Goal: Task Accomplishment & Management: Complete application form

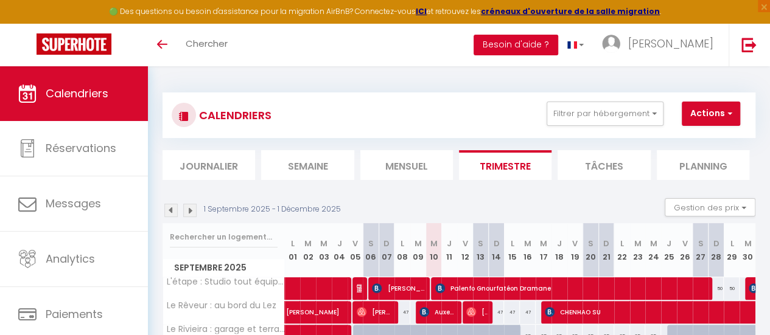
click at [558, 48] on button "Besoin d'aide ?" at bounding box center [516, 45] width 85 height 21
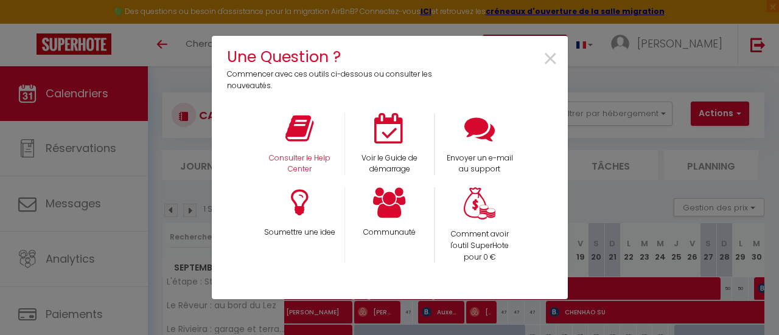
click at [302, 148] on div "Consulter le Help Center" at bounding box center [299, 144] width 90 height 63
click at [298, 135] on icon at bounding box center [299, 128] width 28 height 30
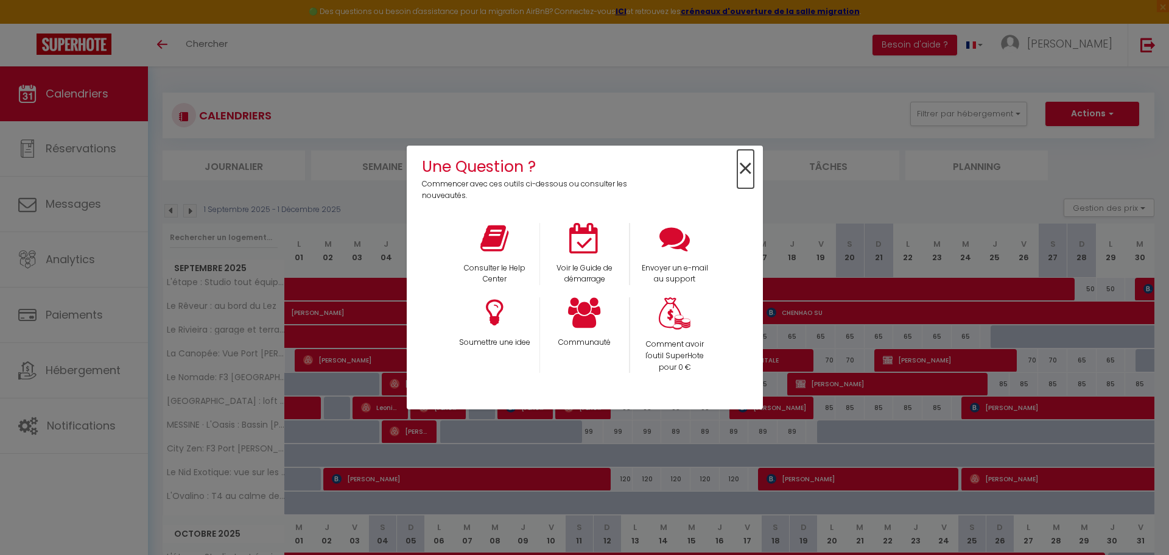
click at [744, 171] on span "×" at bounding box center [745, 169] width 16 height 38
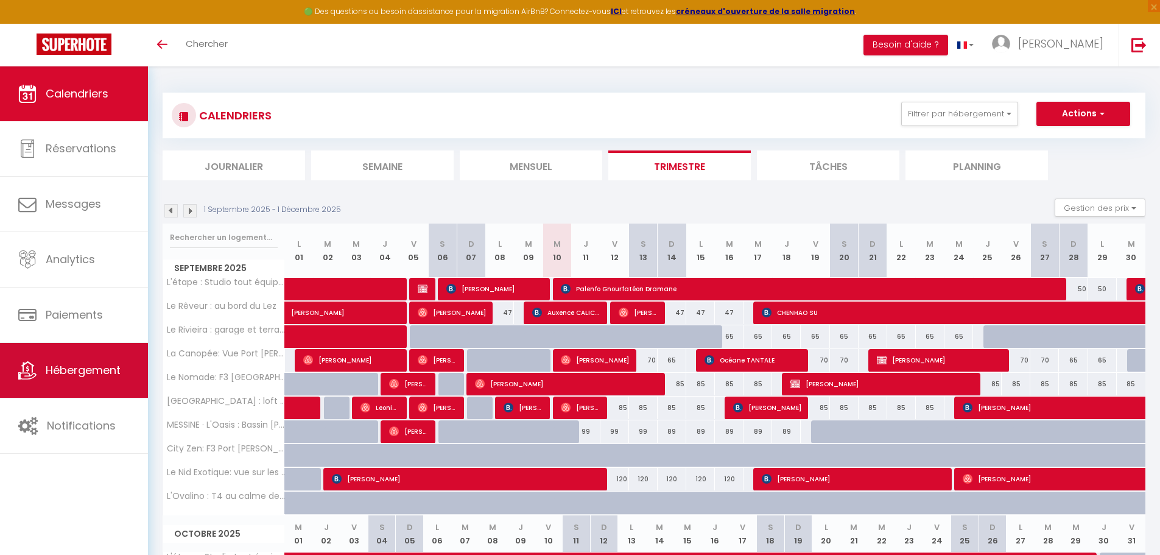
click at [71, 335] on span "Hébergement" at bounding box center [83, 369] width 75 height 15
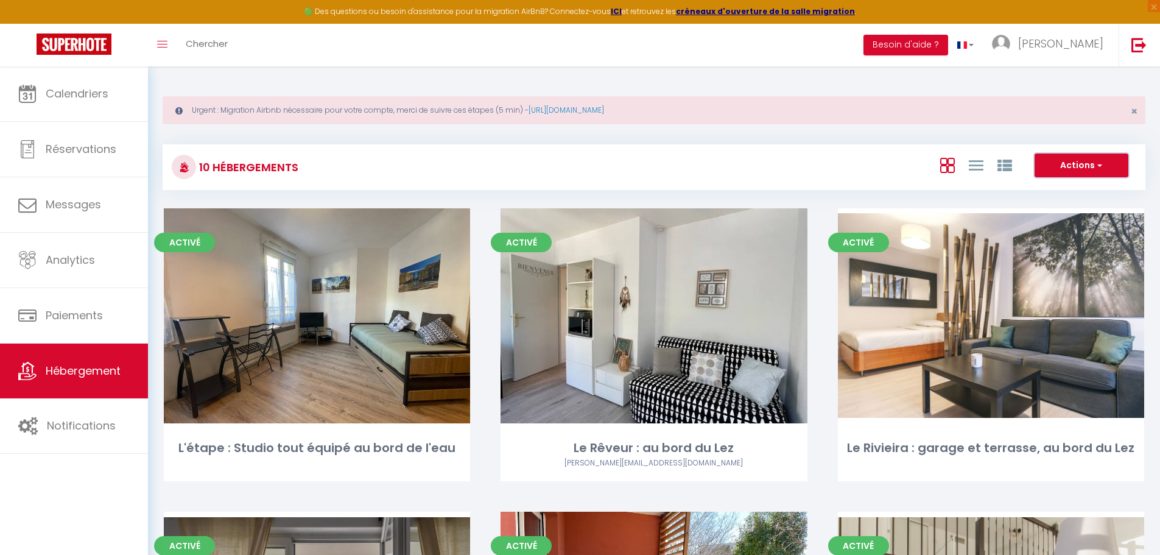
click at [769, 162] on button "Actions" at bounding box center [1081, 165] width 94 height 24
click at [769, 184] on li "Créer un Hébergement" at bounding box center [1071, 190] width 111 height 13
select select "3"
select select "2"
select select "1"
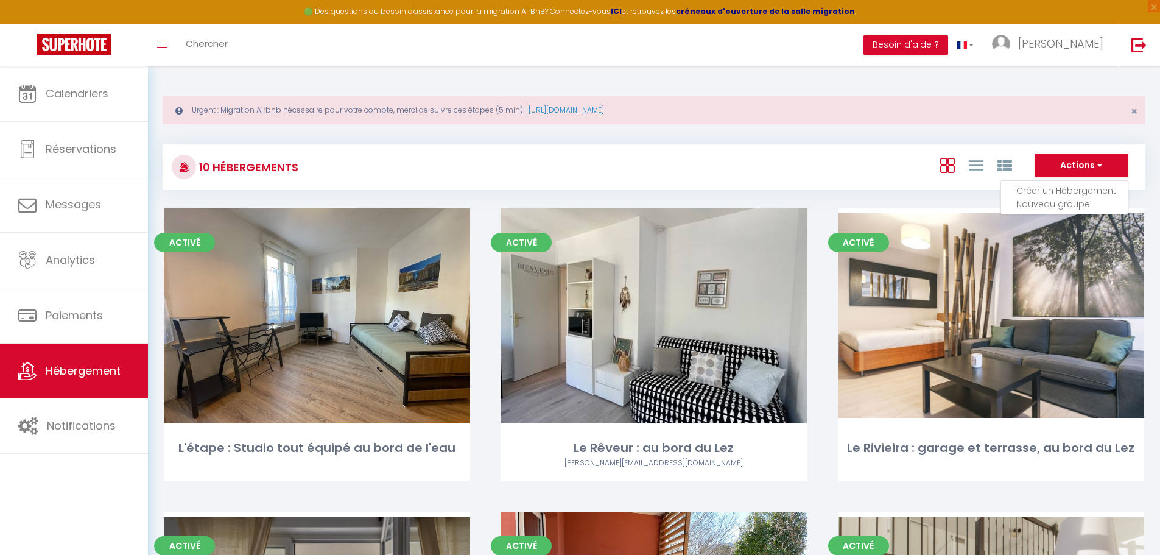
select select "1"
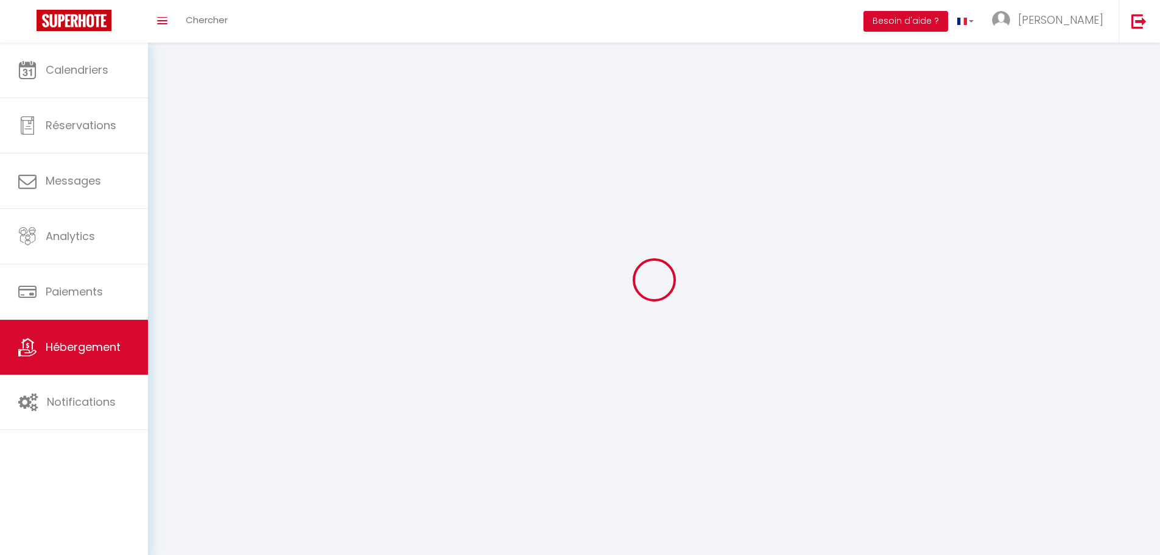
select select
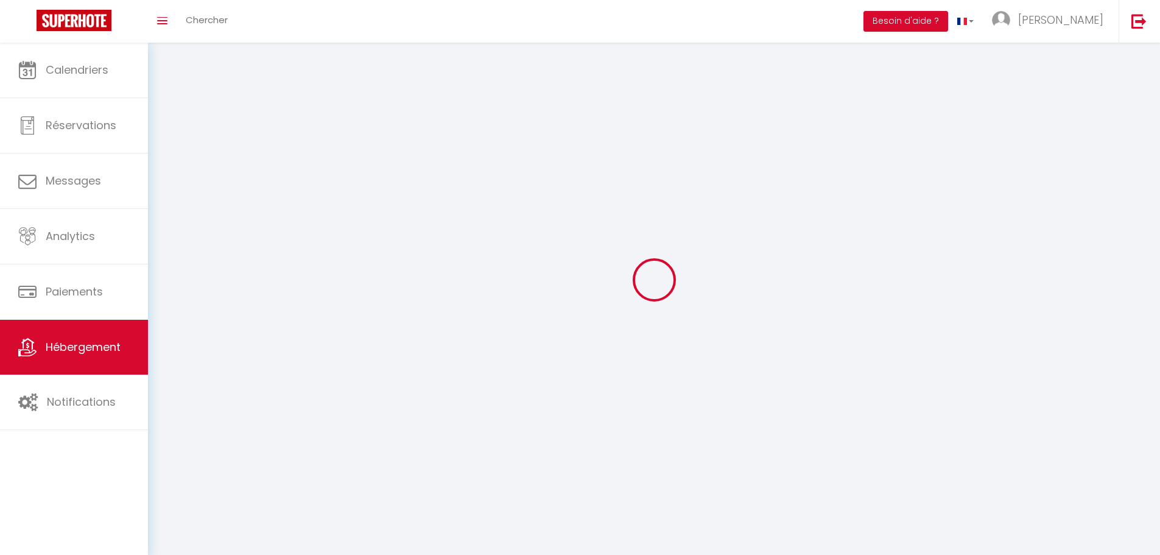
checkbox input "false"
select select
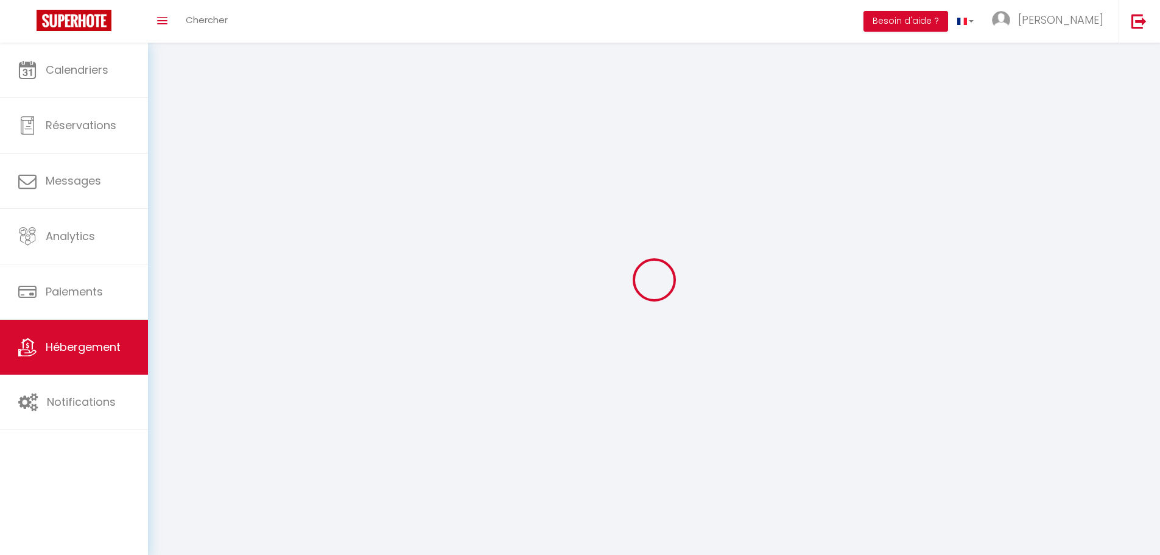
select select
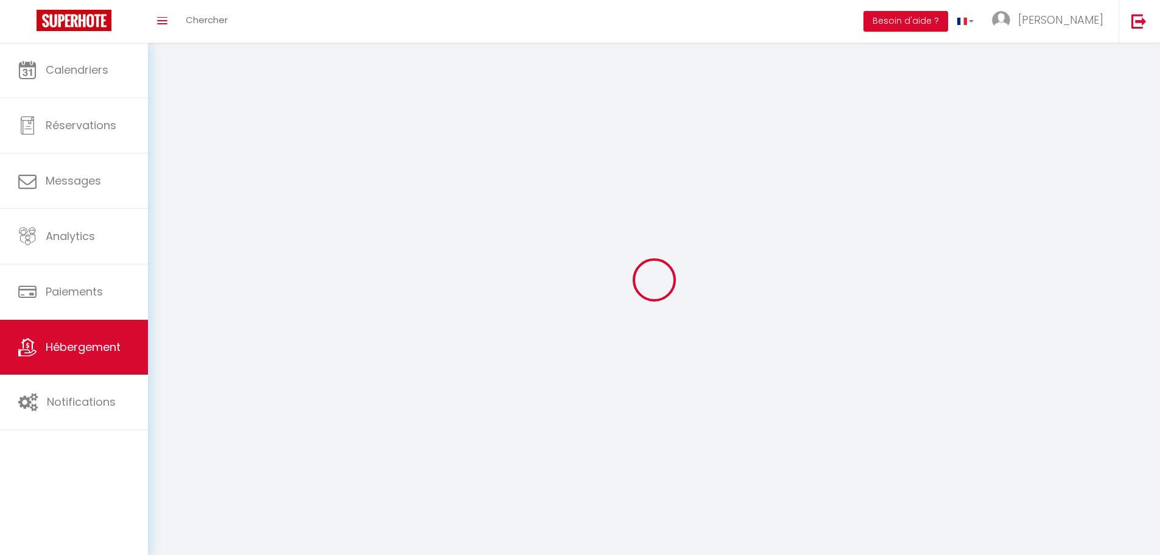
select select
checkbox input "false"
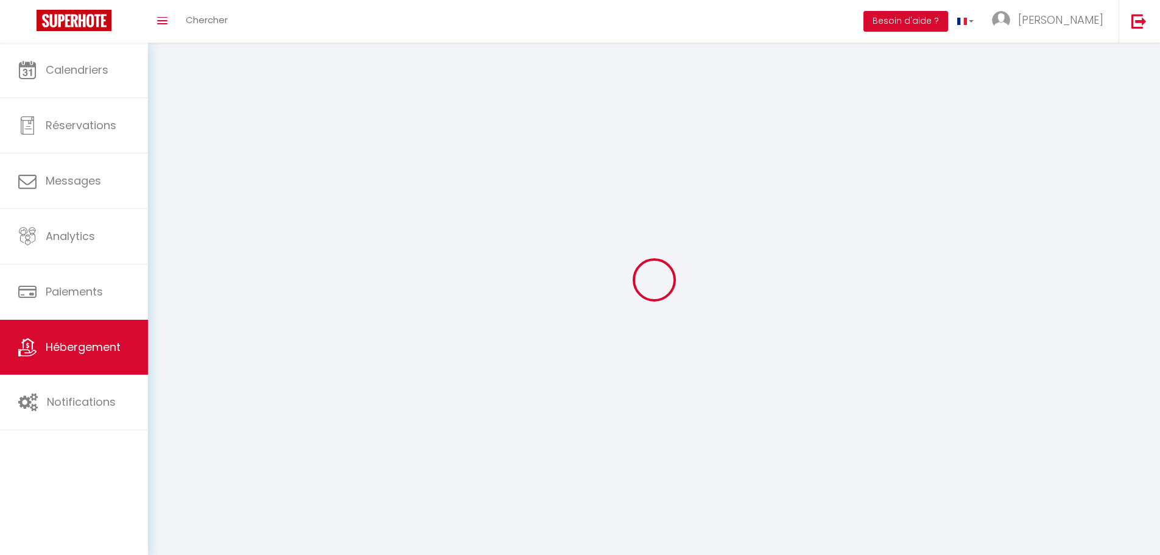
select select
select select "1"
select select
select select "28"
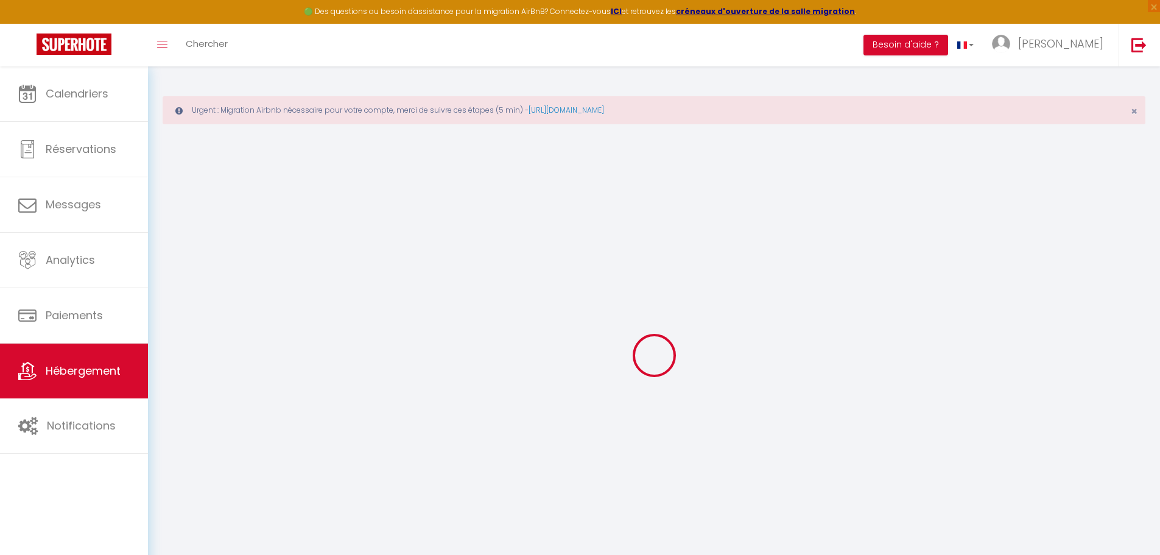
select select
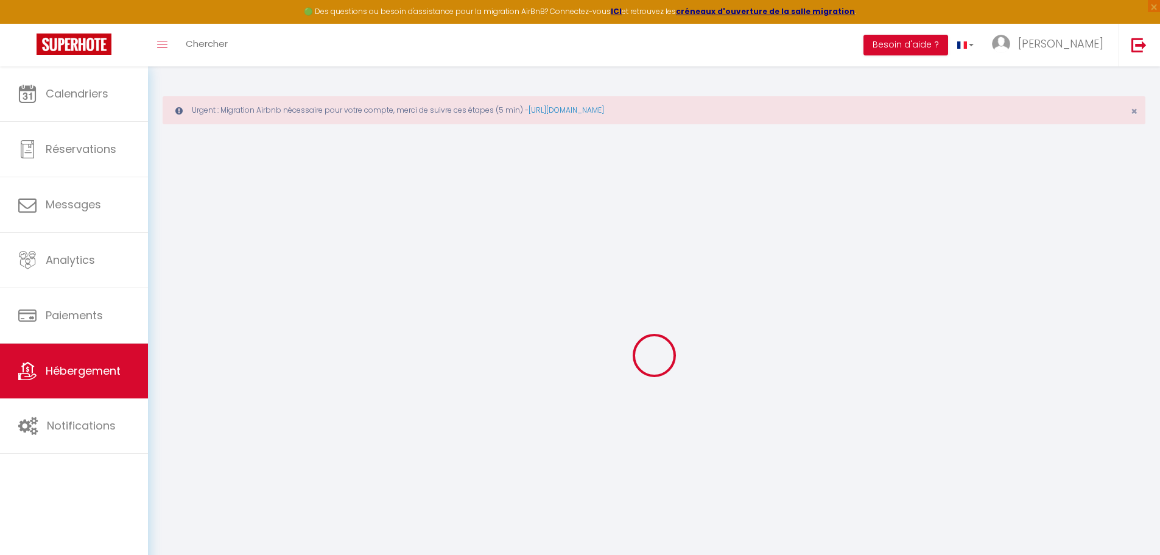
select select
checkbox input "false"
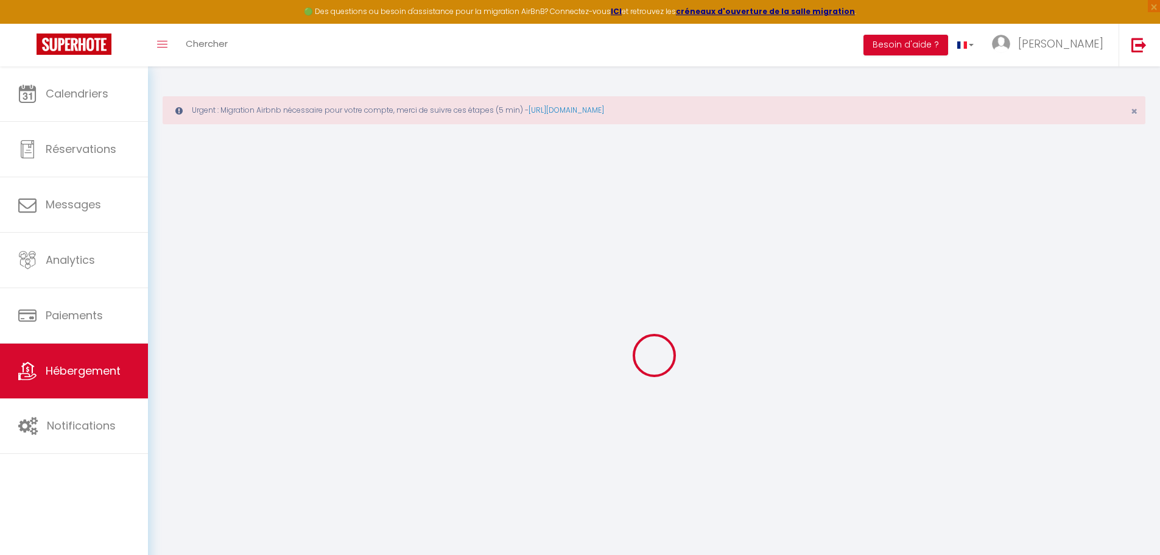
select select
checkbox input "false"
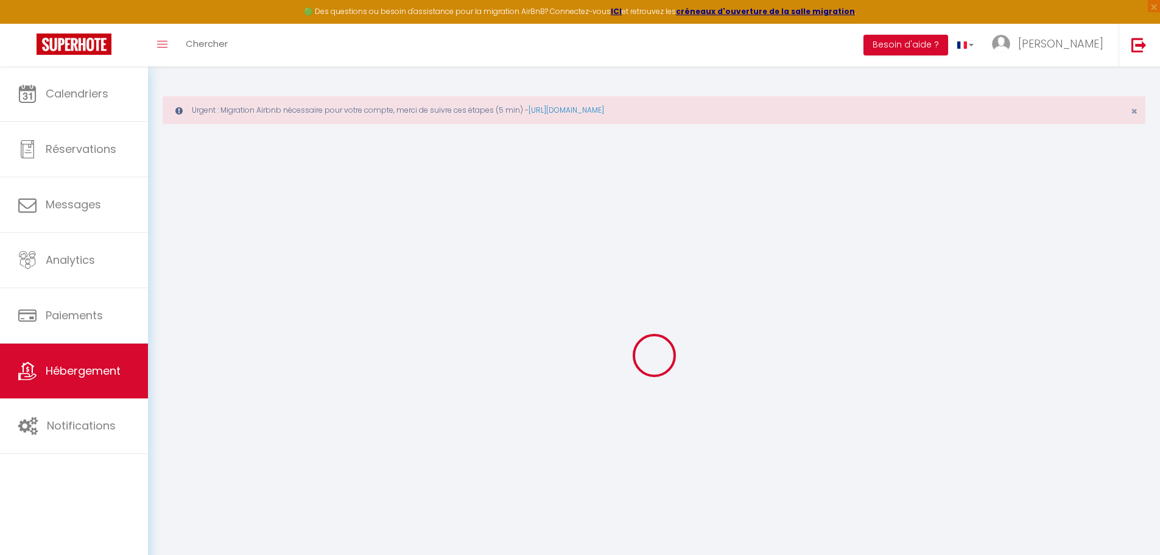
checkbox input "false"
select select
select select "15:00"
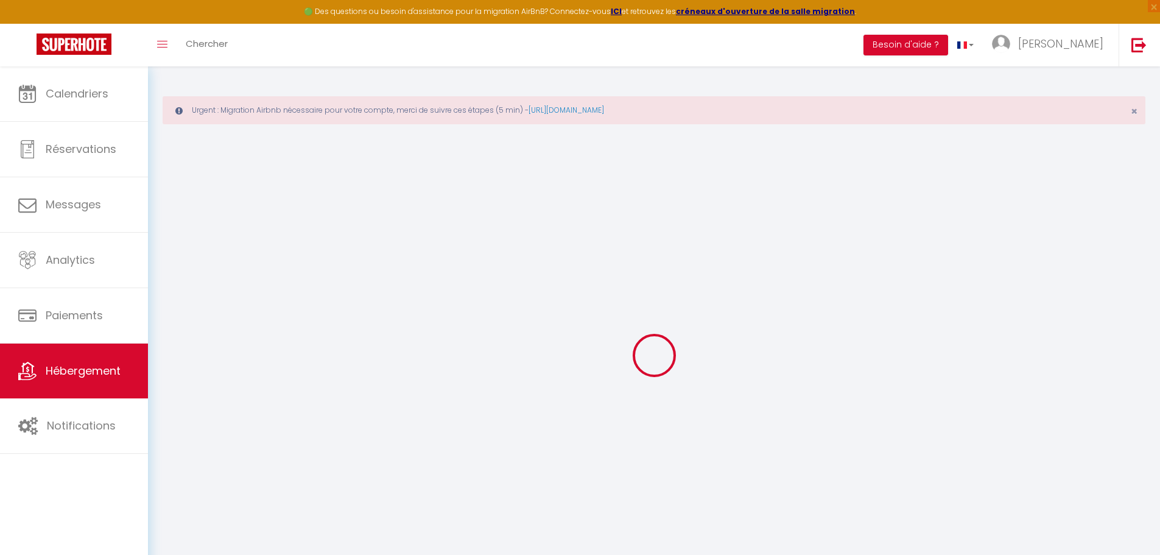
select select "23:45"
select select "11:00"
select select "30"
select select "120"
select select
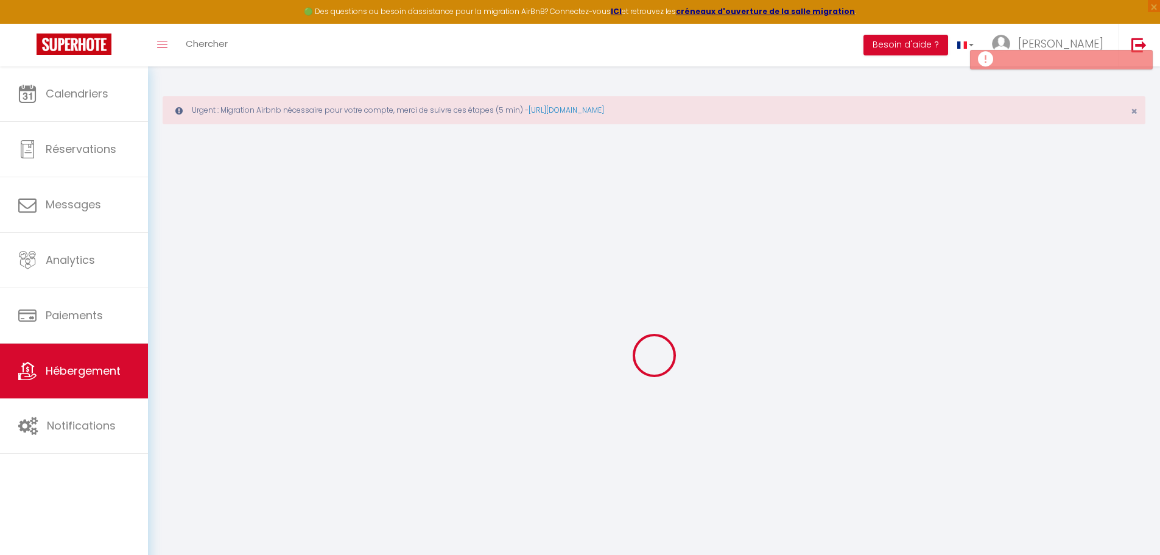
checkbox input "false"
select select
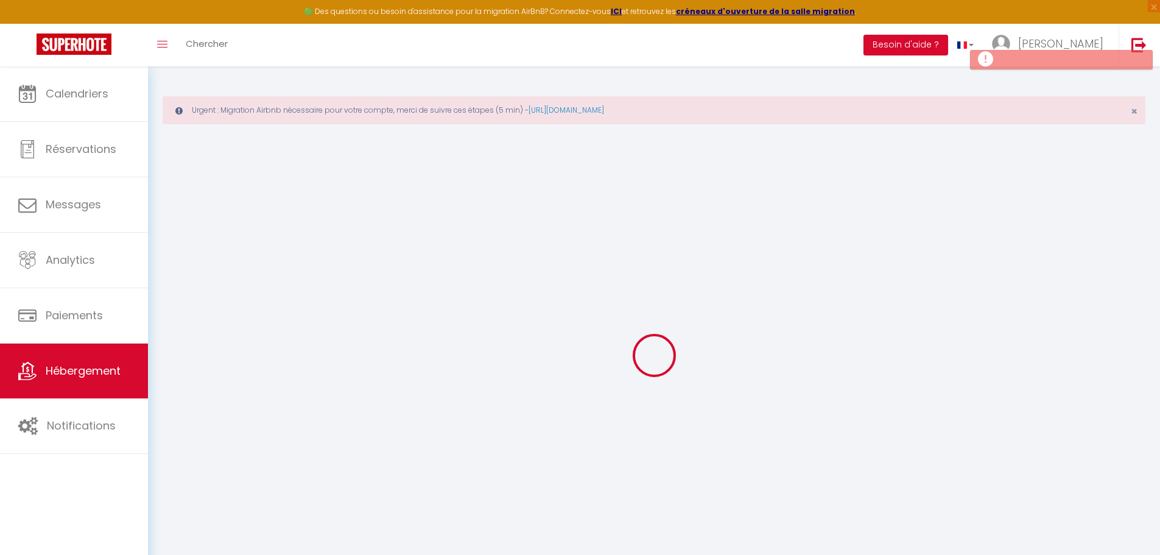
select select
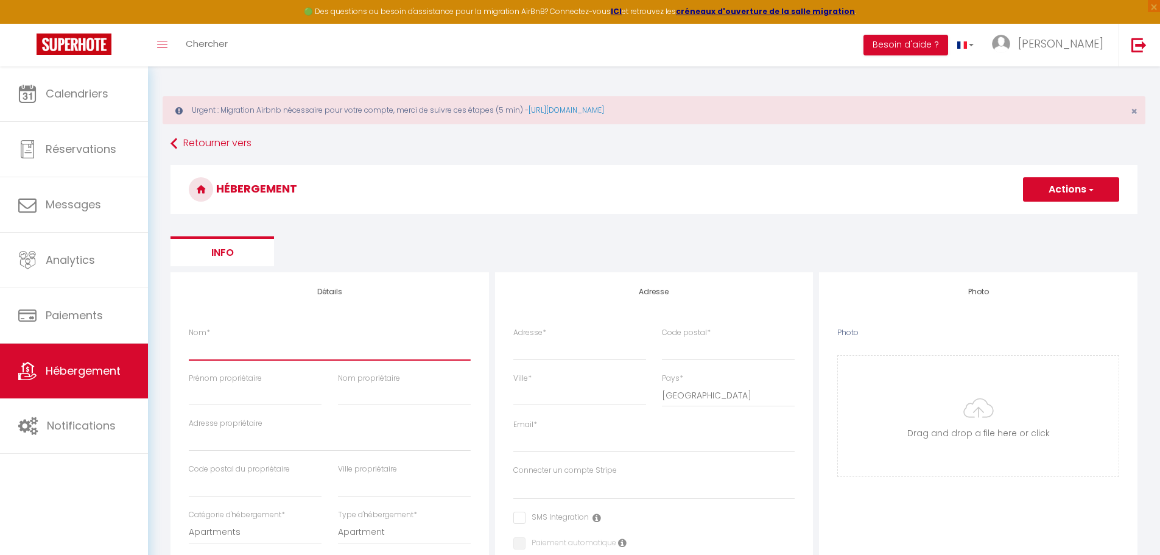
click at [248, 335] on input "Nom *" at bounding box center [330, 349] width 282 height 22
click at [215, 335] on input "Prénom propriétaire" at bounding box center [255, 394] width 133 height 22
click at [214, 335] on input "Nom *" at bounding box center [330, 349] width 282 height 22
type input "L"
select select
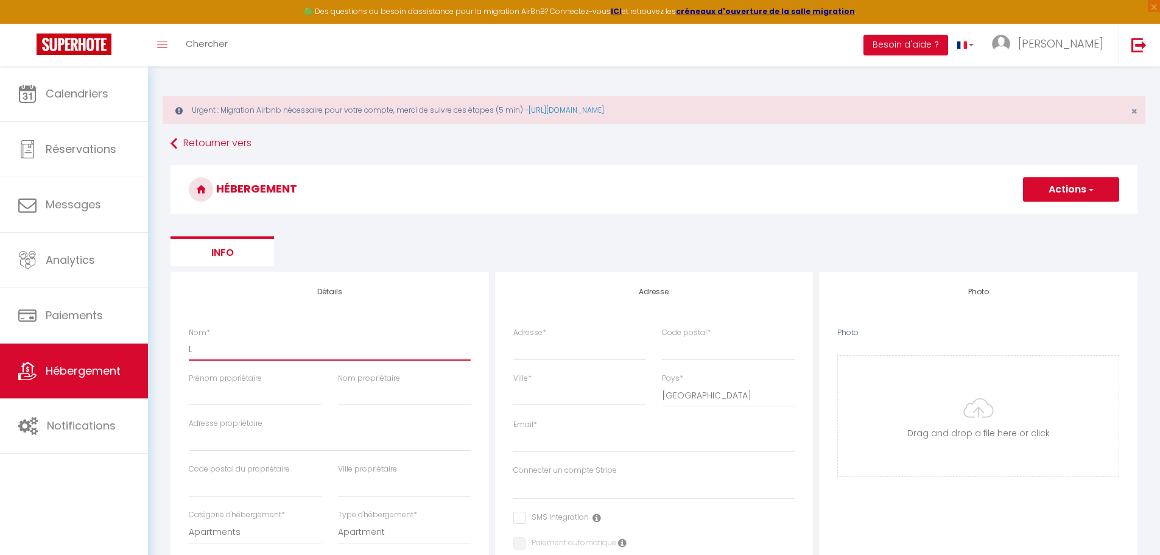
checkbox input "false"
select select
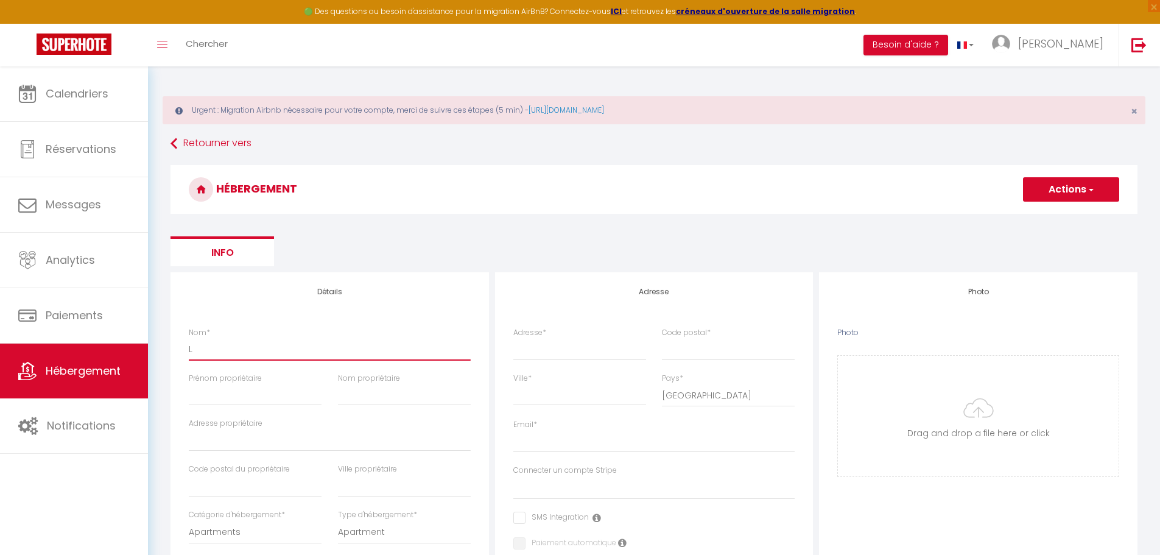
select select
type input "Lo"
select select
checkbox input "false"
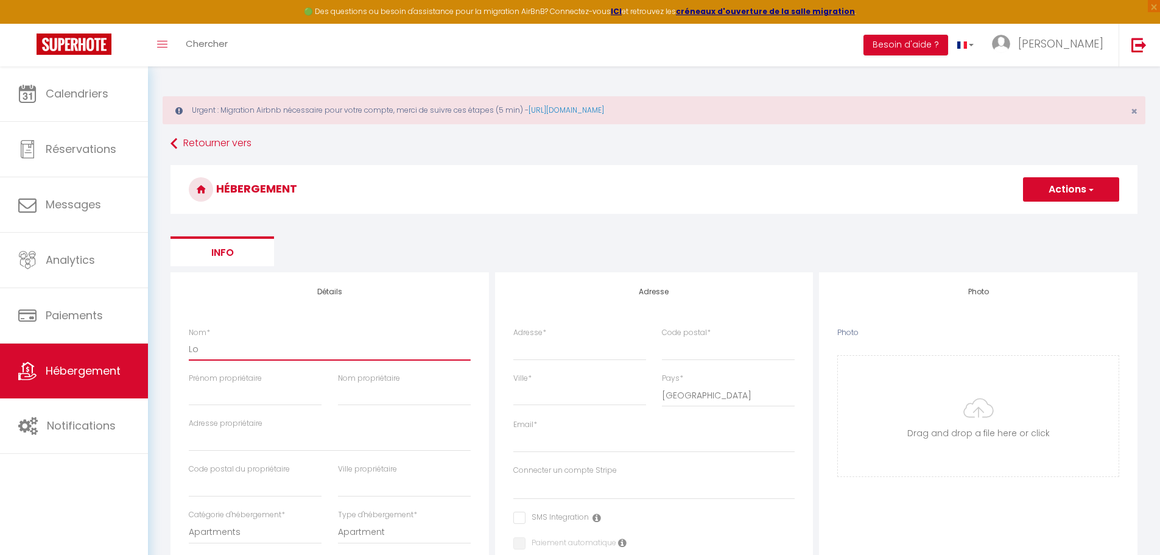
checkbox input "false"
select select
type input "Lof"
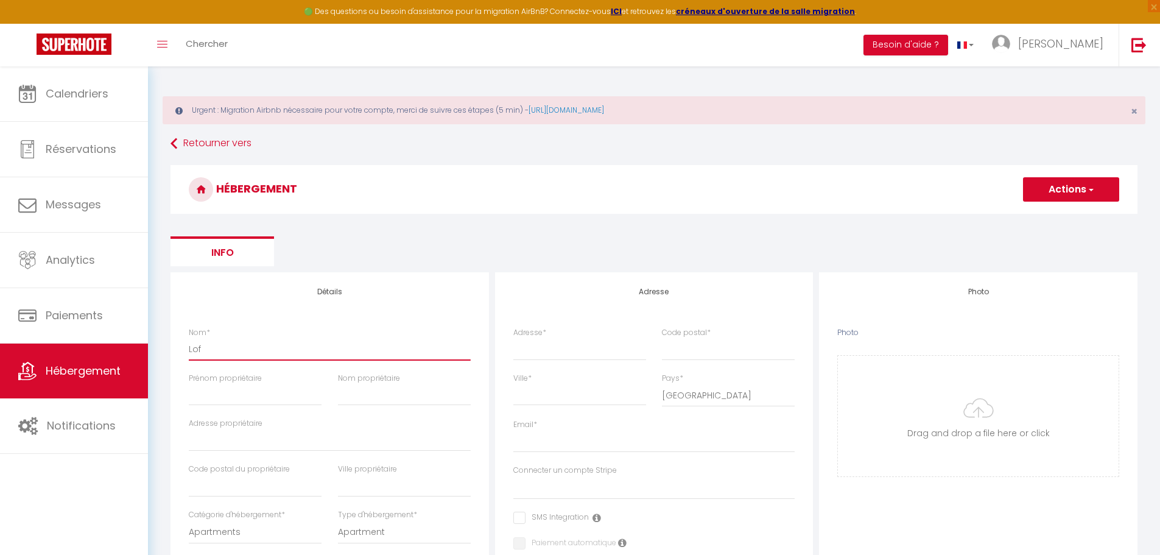
select select
checkbox input "false"
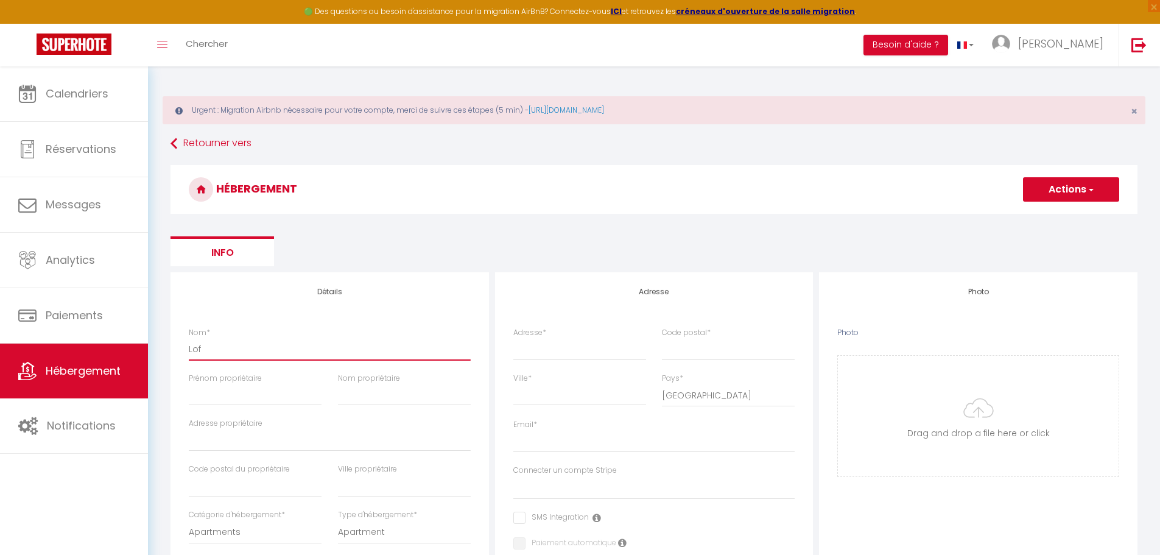
select select
type input "Loft"
select select
checkbox input "false"
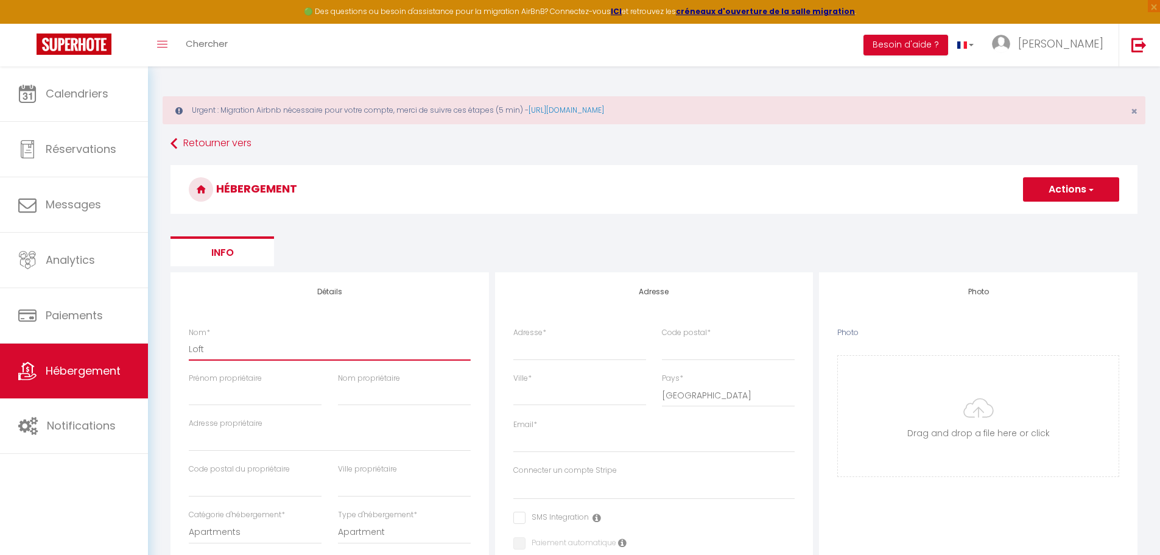
checkbox input "false"
select select
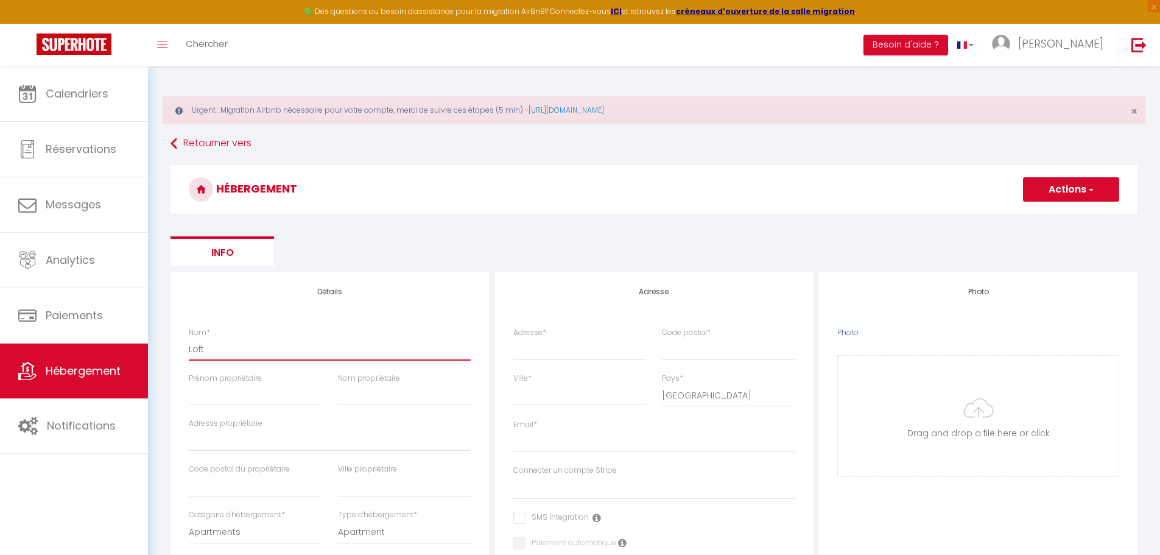
type input "Loft"
select select
checkbox input "false"
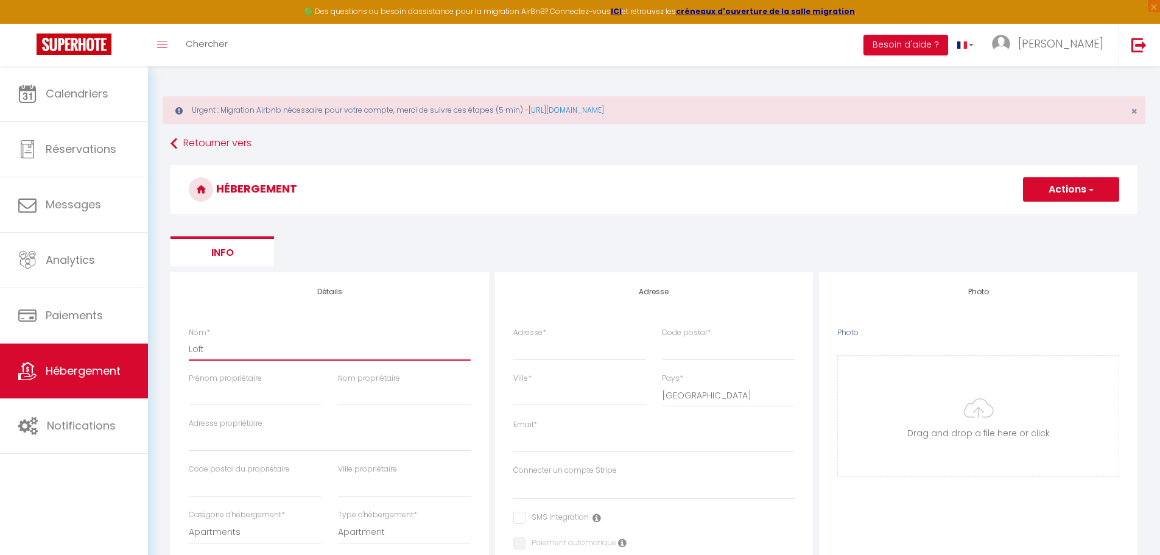
checkbox input "false"
select select
type input "Loft h"
select select
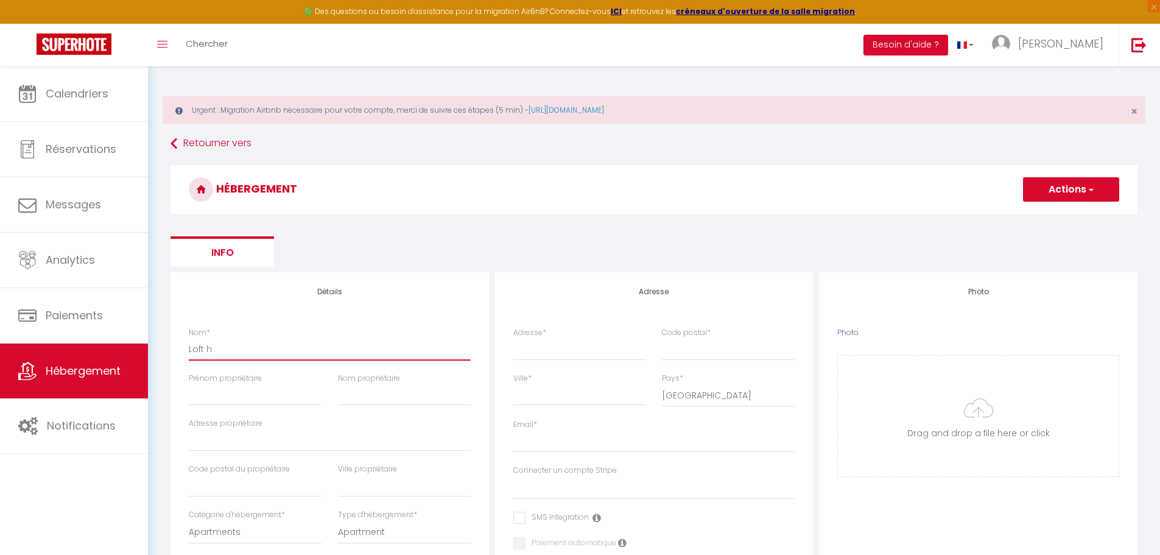
checkbox input "false"
select select
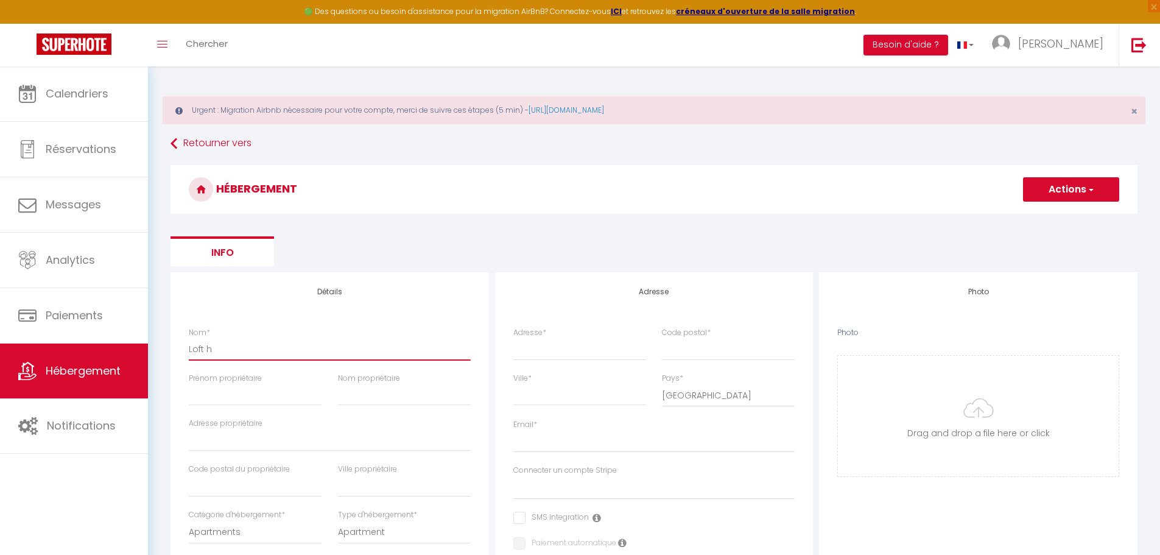
select select
type input "Loft hi"
select select
checkbox input "false"
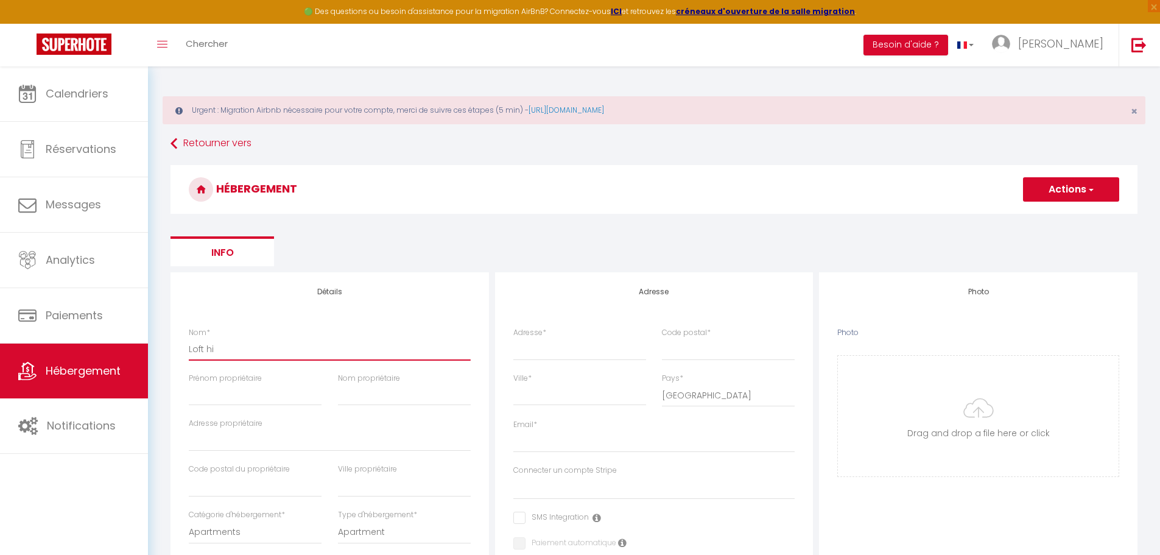
checkbox input "false"
select select
type input "Loft his"
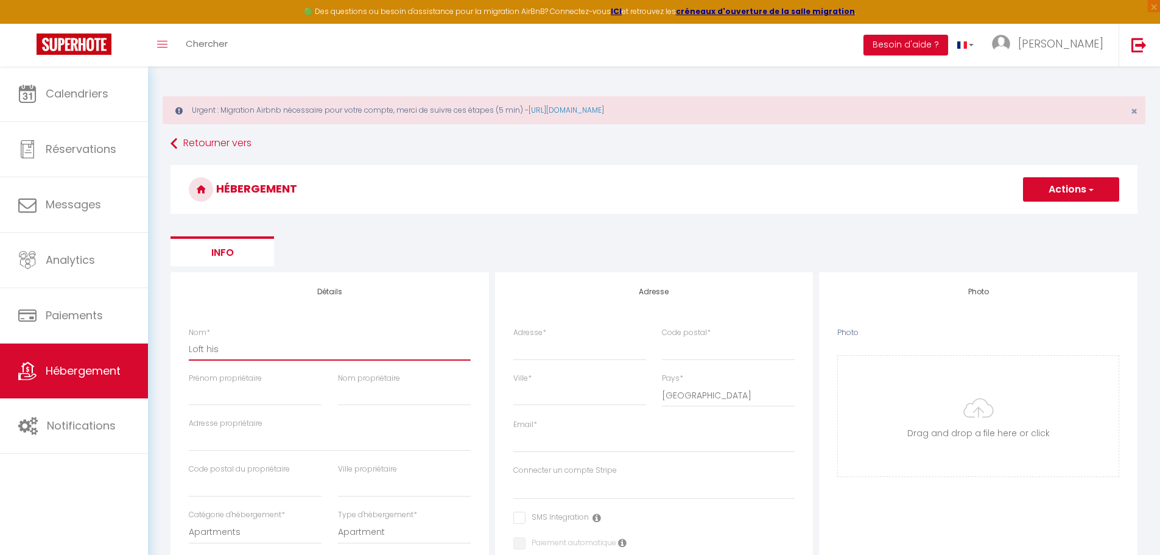
select select
checkbox input "false"
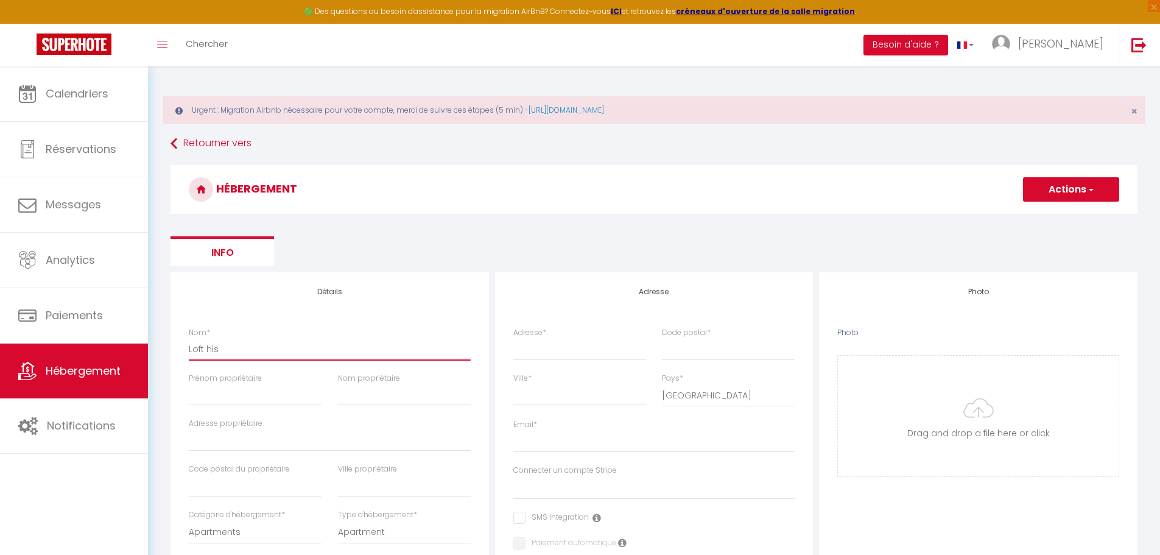
select select
type input "Loft hist"
select select
checkbox input "false"
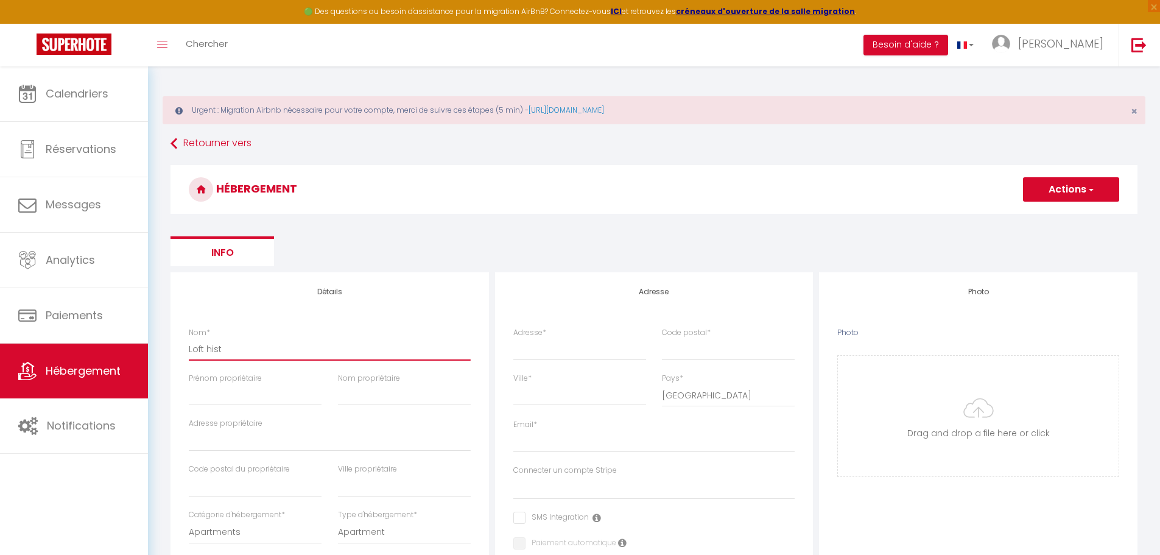
checkbox input "false"
select select
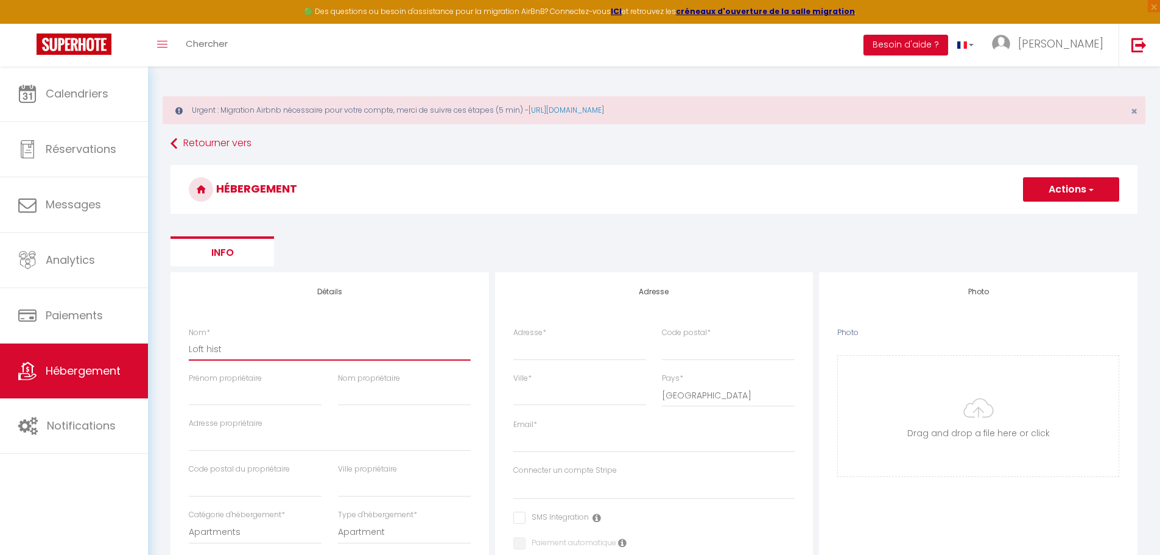
type input "Loft histo"
select select
checkbox input "false"
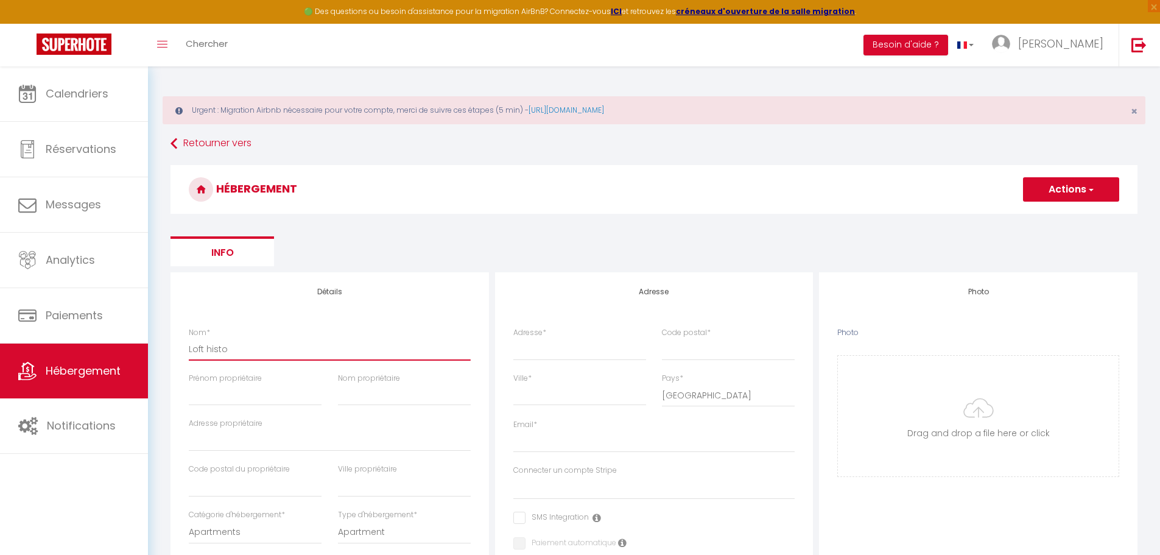
checkbox input "false"
select select
type input "Loft histor"
select select
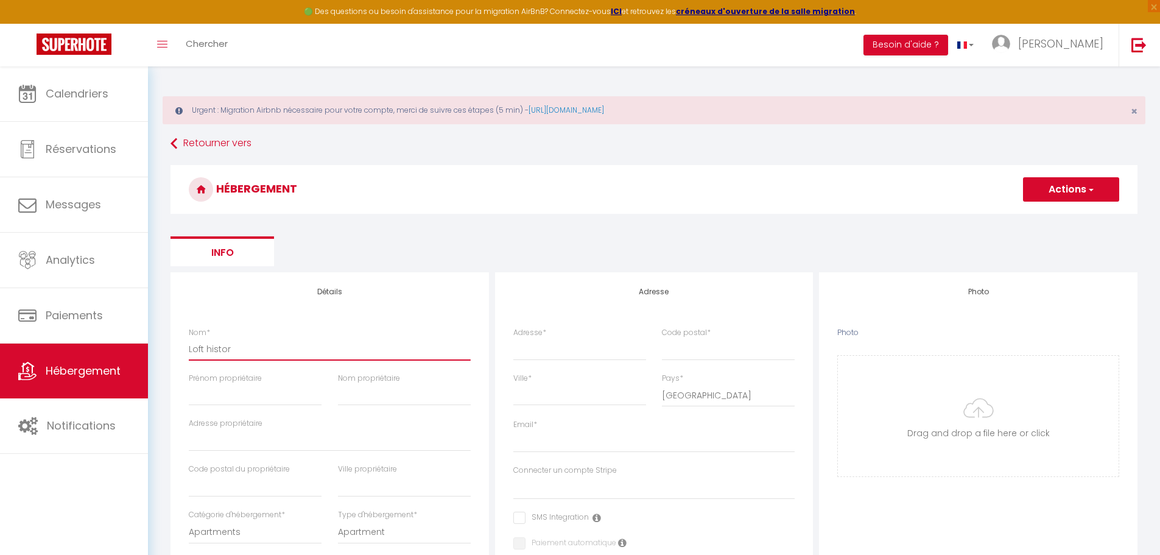
checkbox input "false"
select select
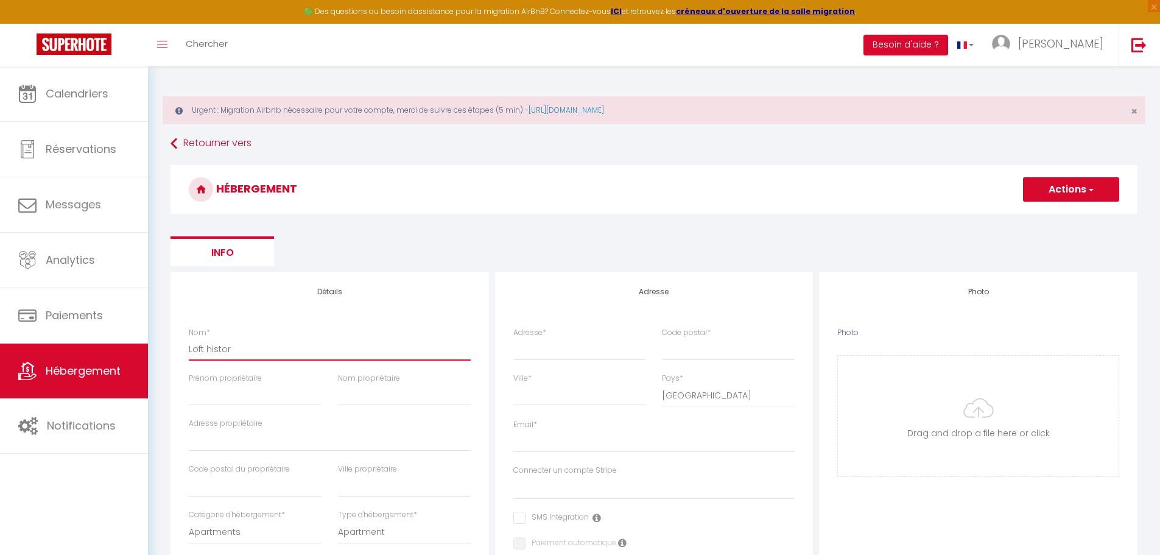
select select
type input "Loft histori"
select select
checkbox input "false"
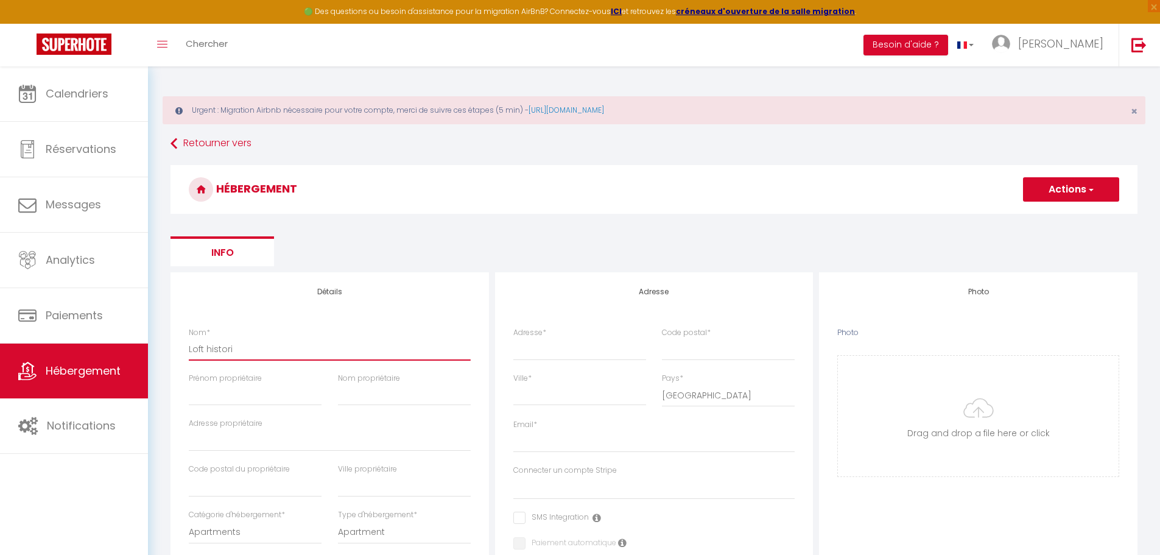
checkbox input "false"
select select
type input "Loft historiq"
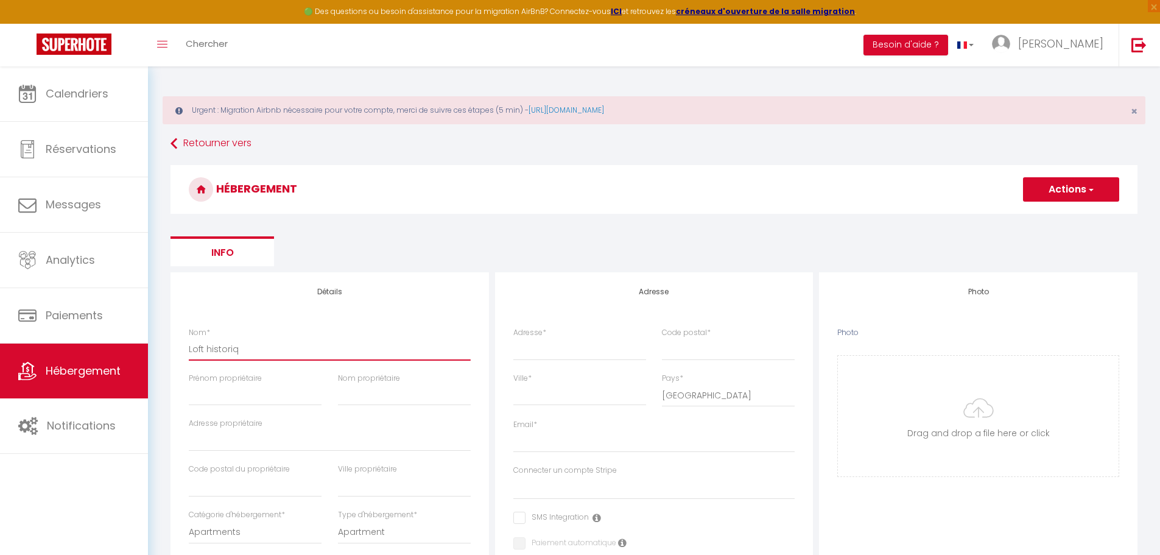
select select
checkbox input "false"
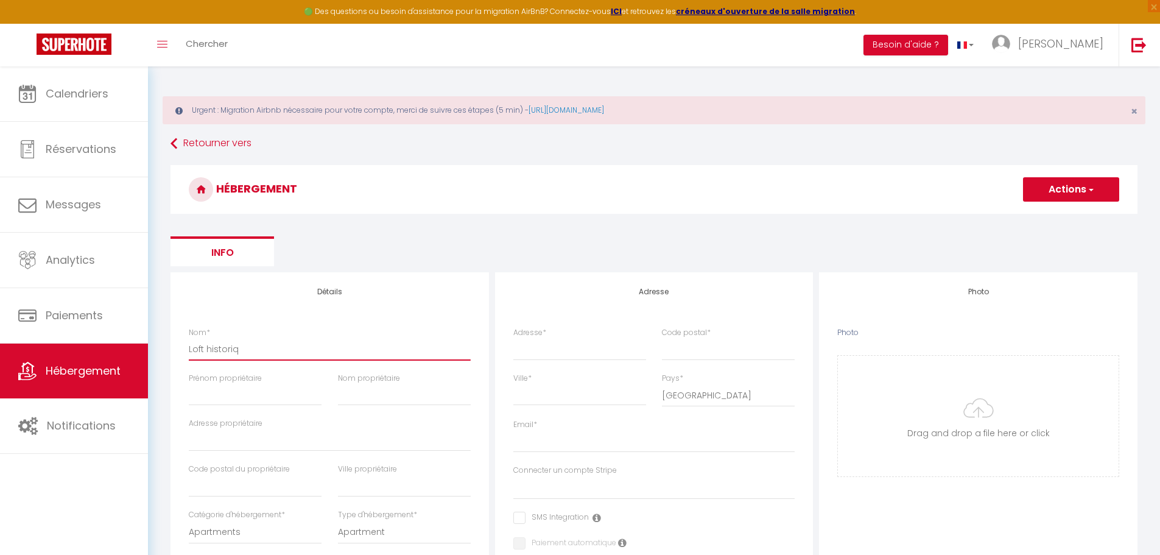
select select
type input "Loft historiqu"
select select
checkbox input "false"
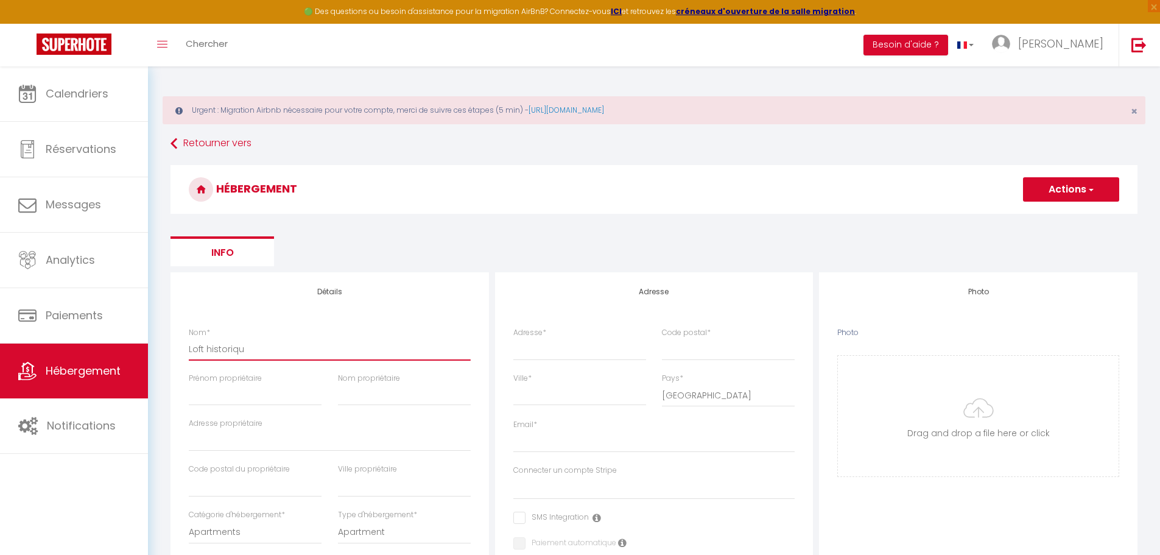
checkbox input "false"
select select
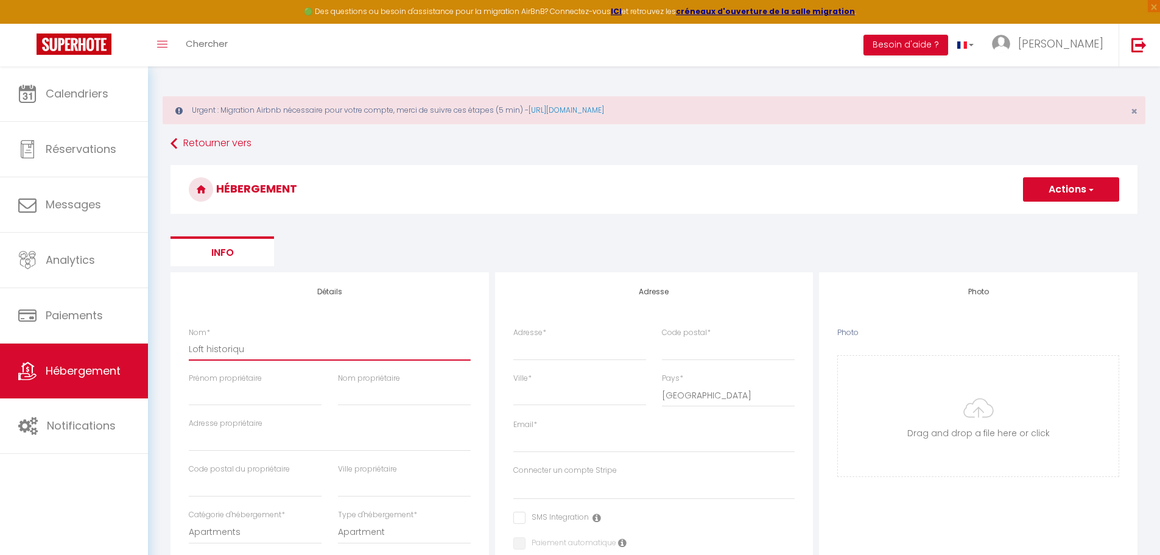
type input "Loft historique"
select select
checkbox input "false"
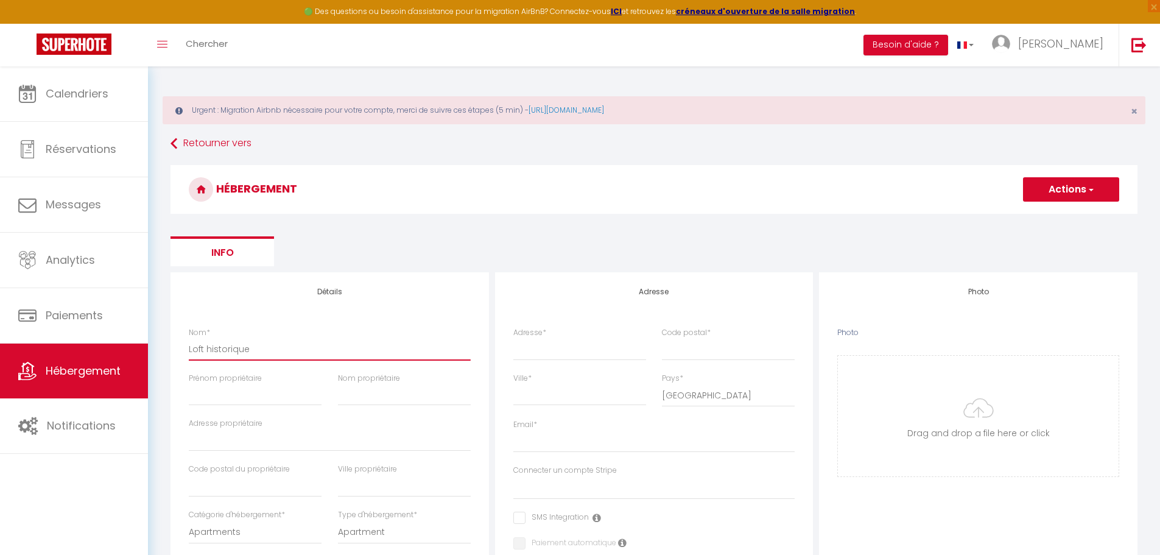
checkbox input "false"
select select
type input "Loft historique"
click at [226, 335] on input "Prénom propriétaire" at bounding box center [255, 394] width 133 height 22
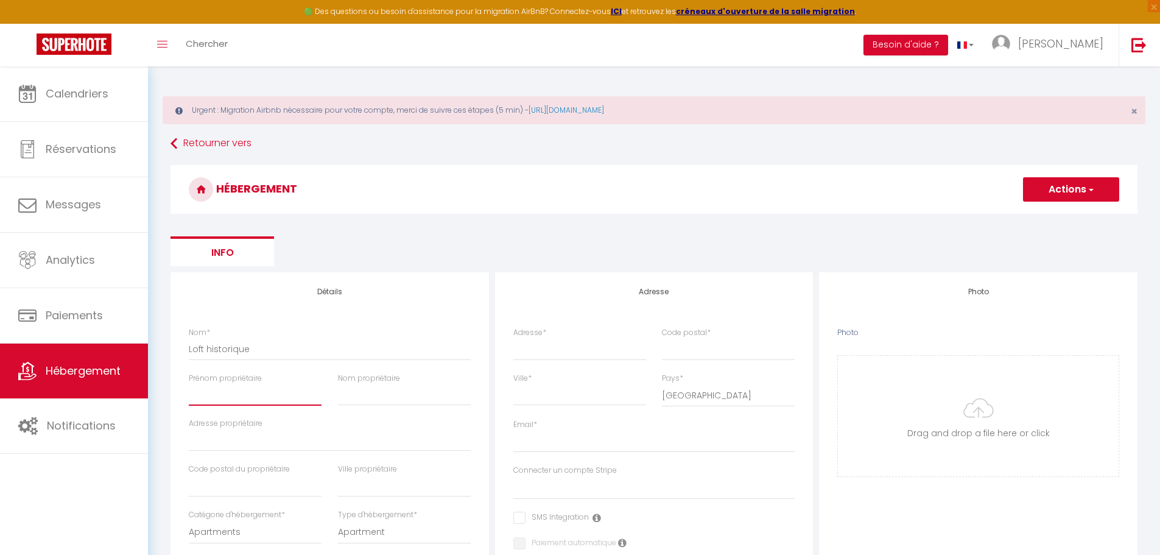
type input "A"
select select
checkbox input "false"
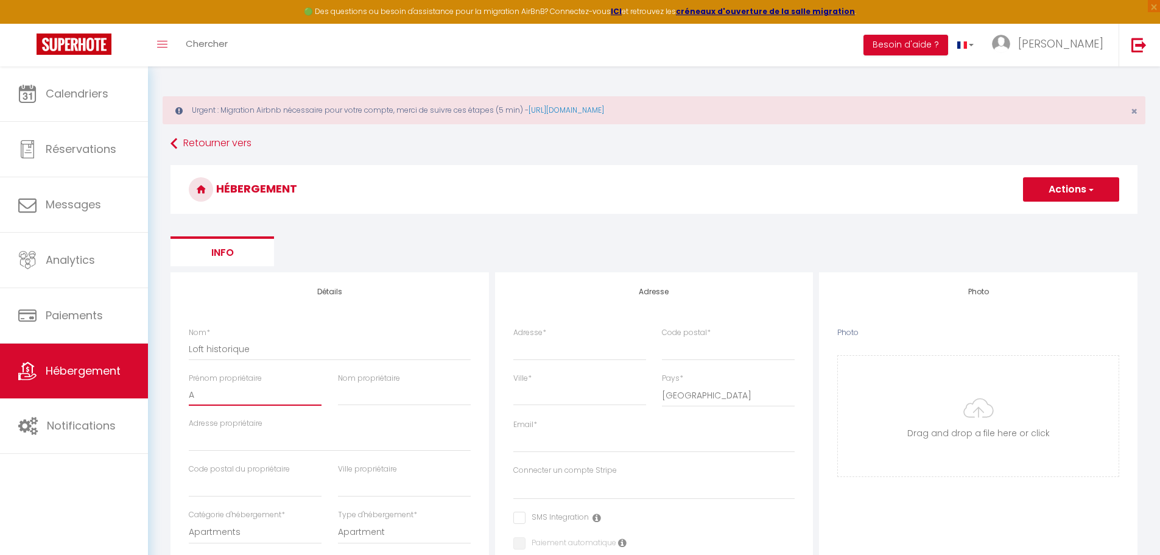
checkbox input "false"
select select
type input "Al"
select select
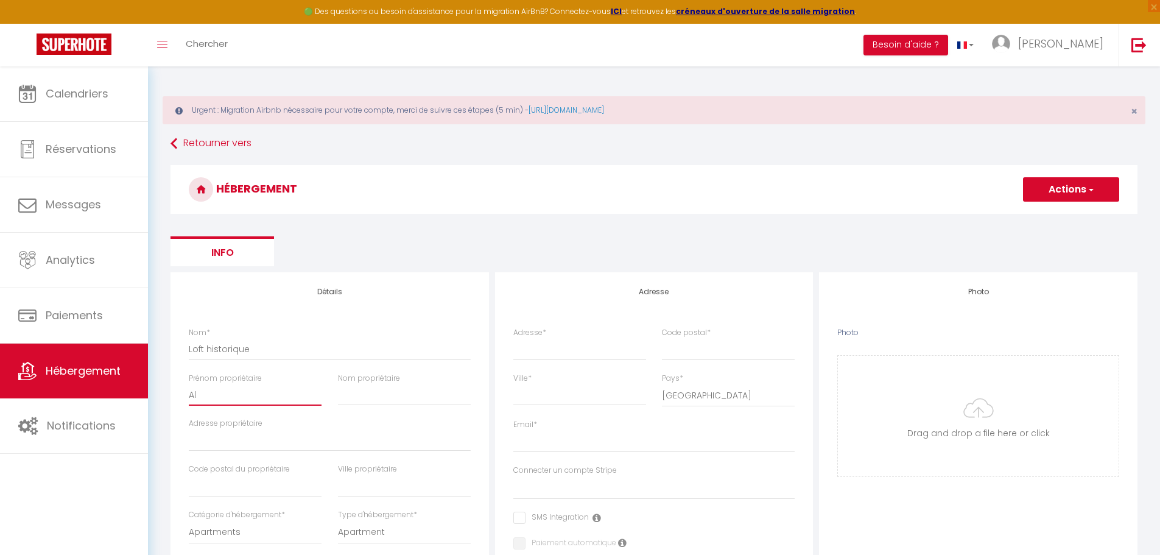
checkbox input "false"
select select
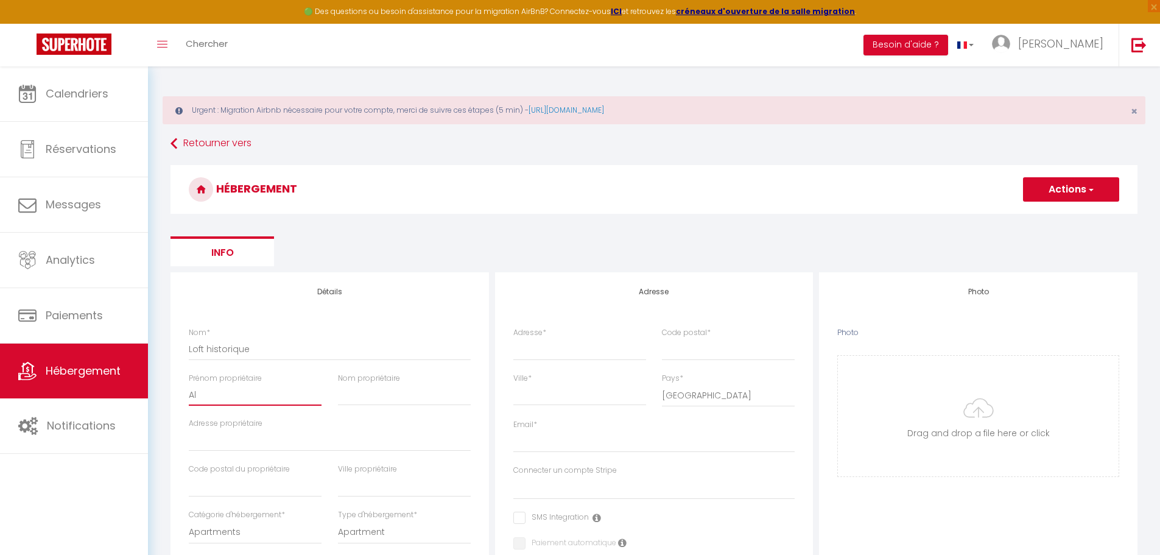
select select
checkbox input "false"
click at [349, 335] on input "Nom propriétaire" at bounding box center [404, 394] width 133 height 22
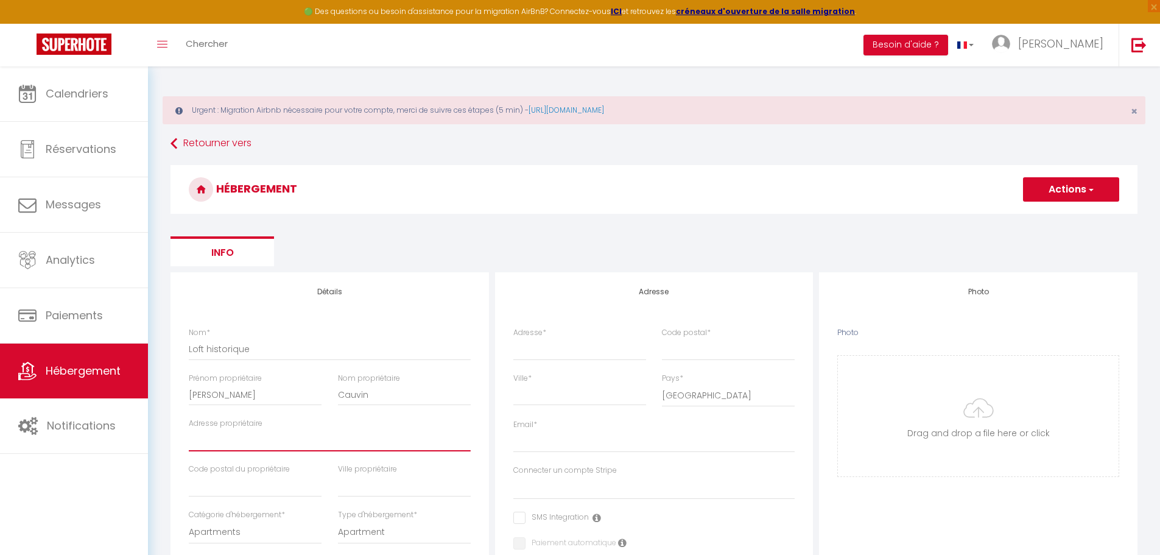
click at [326, 335] on input "Adresse propriétaire" at bounding box center [330, 440] width 282 height 22
click at [246, 335] on input "text" at bounding box center [255, 486] width 133 height 22
click at [360, 335] on input "text" at bounding box center [404, 486] width 133 height 22
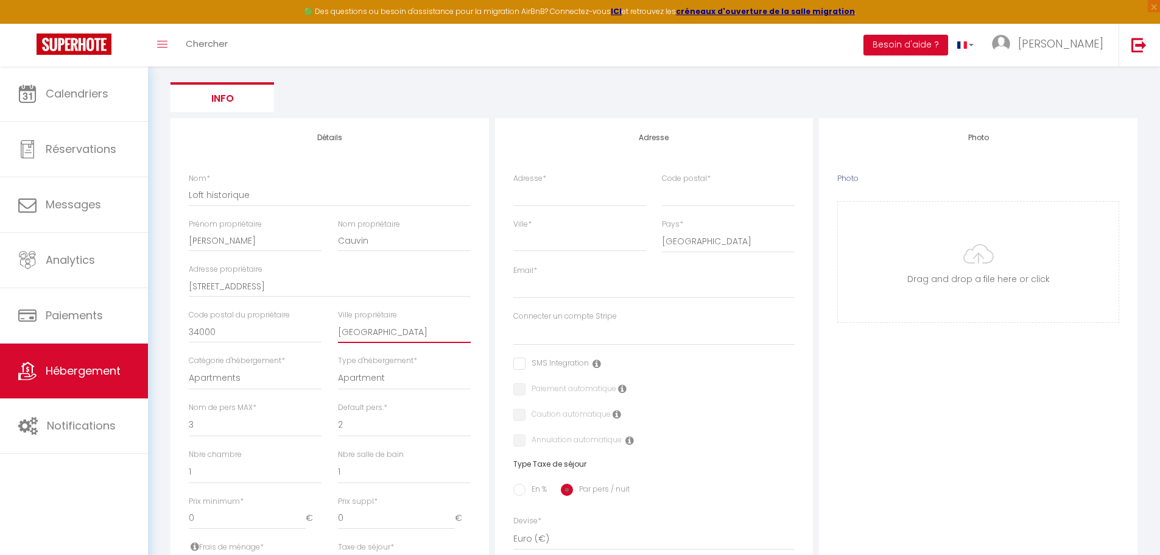
scroll to position [183, 0]
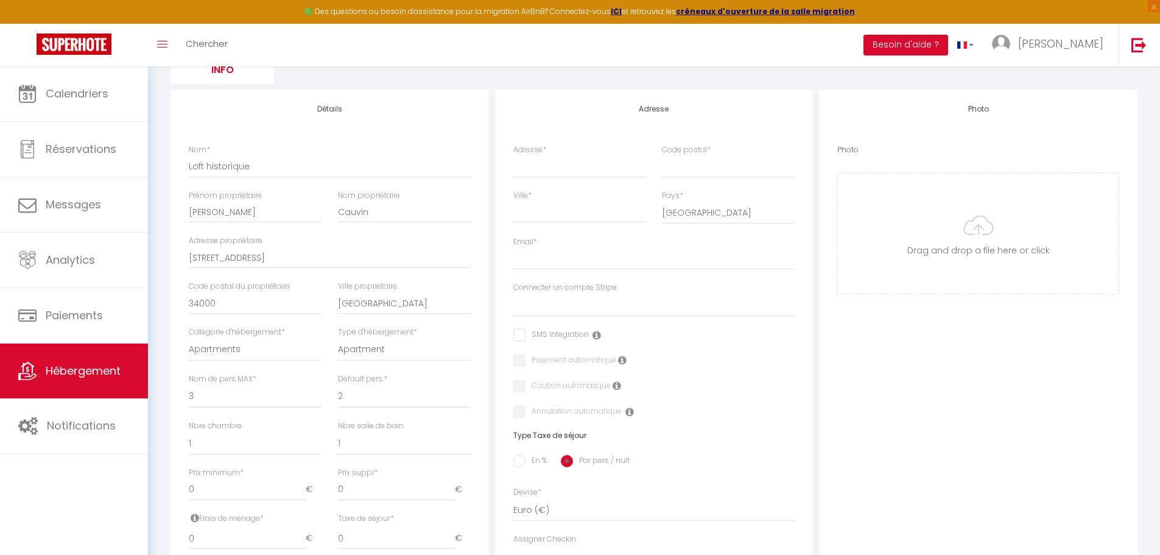
click at [165, 335] on div "Retourner vers HÉBERGEMENT Actions Enregistrer Info Modèle personnalisé × Titre…" at bounding box center [654, 407] width 982 height 915
click at [372, 335] on select "Apartment Condominium Loft Serviced Apartment" at bounding box center [404, 349] width 133 height 23
click at [358, 335] on select "1 2 3 4 5 6 7 8 9 10 11 12 13 14" at bounding box center [404, 396] width 133 height 23
click at [338, 335] on select "1 2 3 4 5 6 7 8 9 10 11 12 13 14" at bounding box center [404, 396] width 133 height 23
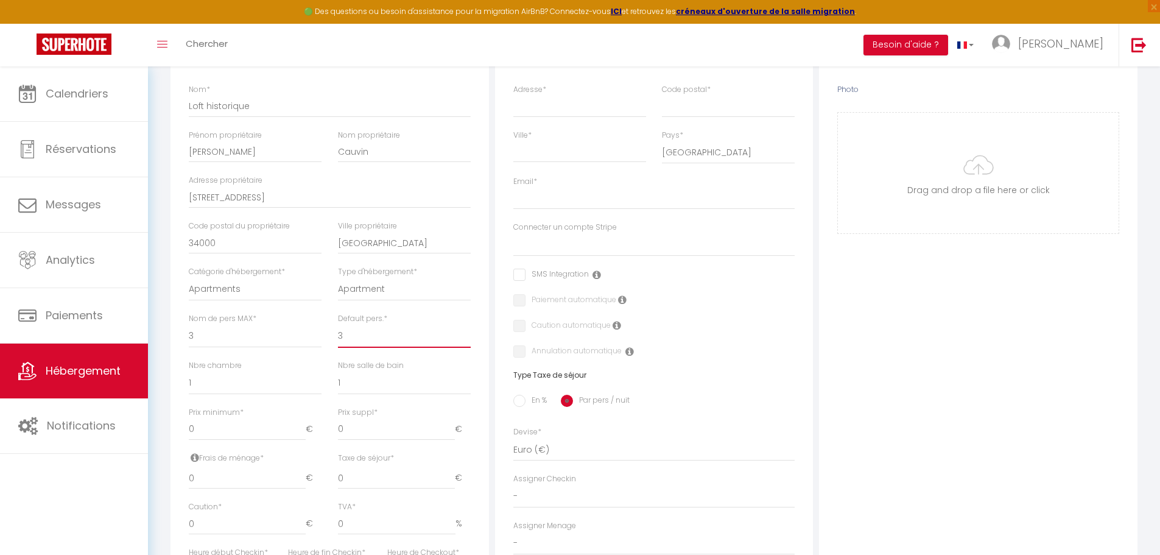
scroll to position [243, 0]
click at [226, 335] on input "0" at bounding box center [247, 429] width 117 height 22
click at [158, 335] on div "Urgent : Migration Airbnb nécessaire pour votre compte, merci de suivre ces éta…" at bounding box center [654, 329] width 1012 height 1012
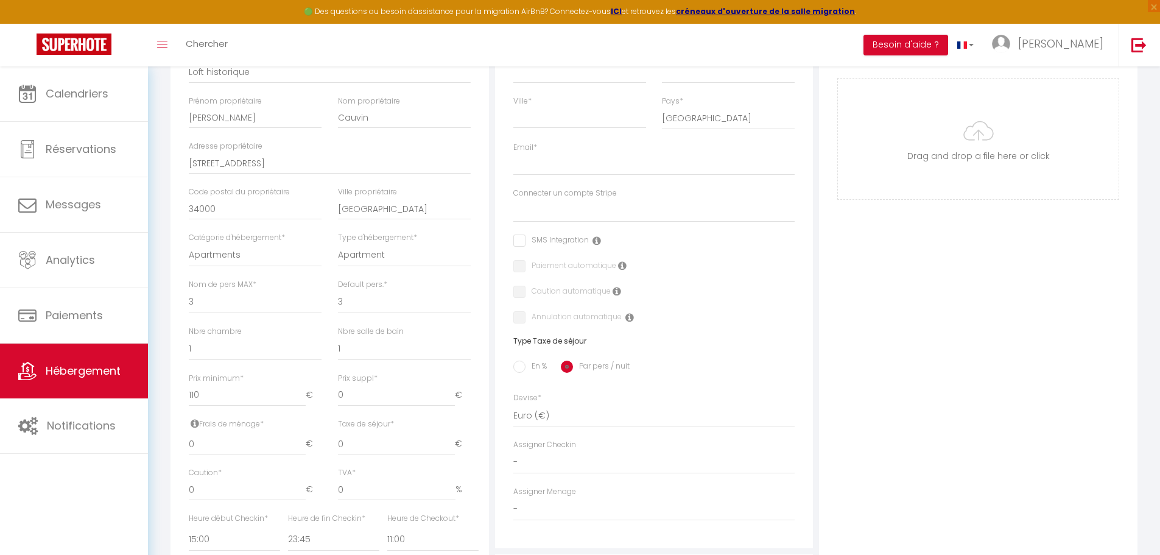
scroll to position [304, 0]
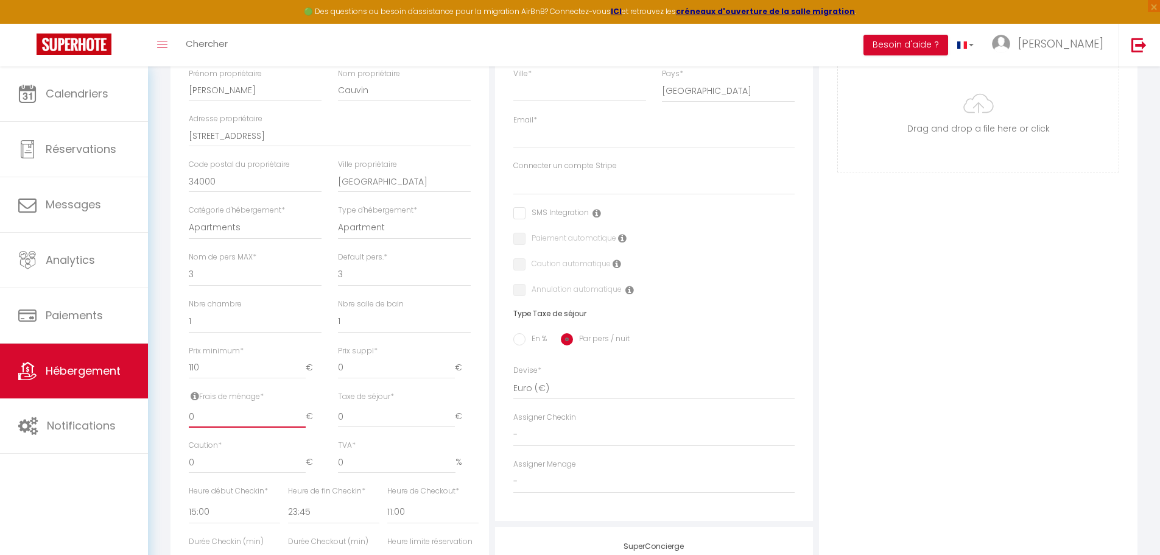
click at [203, 335] on input "0" at bounding box center [247, 416] width 117 height 22
drag, startPoint x: 203, startPoint y: 418, endPoint x: 188, endPoint y: 415, distance: 14.8
click at [188, 335] on div "Frais de ménage * 0 €" at bounding box center [255, 415] width 149 height 49
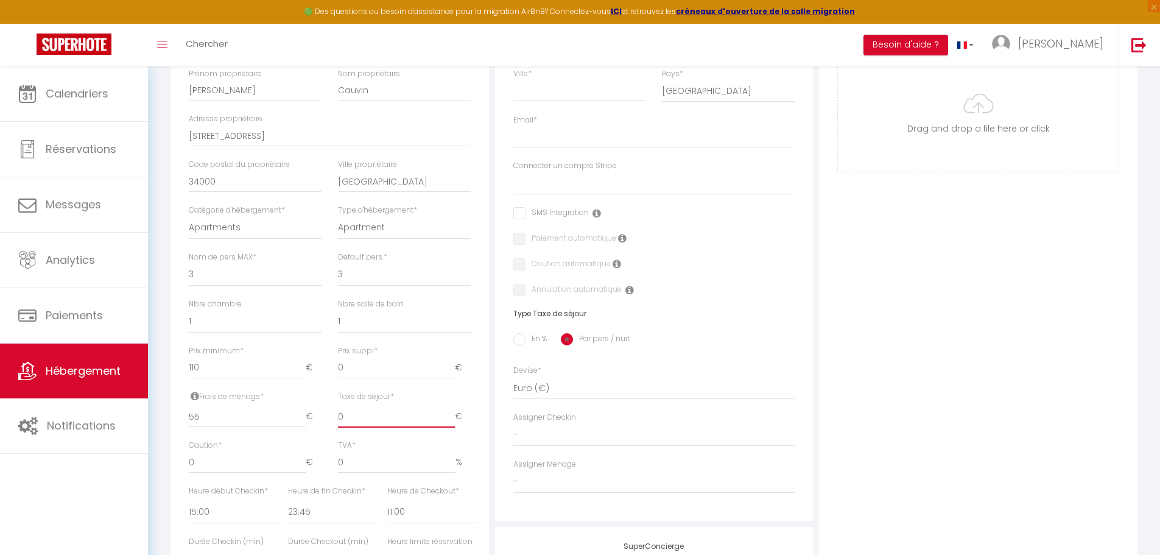
click at [367, 335] on input "0" at bounding box center [396, 416] width 117 height 22
click at [519, 335] on input "En %" at bounding box center [519, 339] width 12 height 12
click at [302, 335] on input "Taxe en % *" at bounding box center [329, 416] width 83 height 22
click at [430, 335] on input "Montant max taxe séjour *" at bounding box center [421, 416] width 68 height 22
click at [324, 335] on label "Heure de fin Checkin *" at bounding box center [326, 491] width 77 height 12
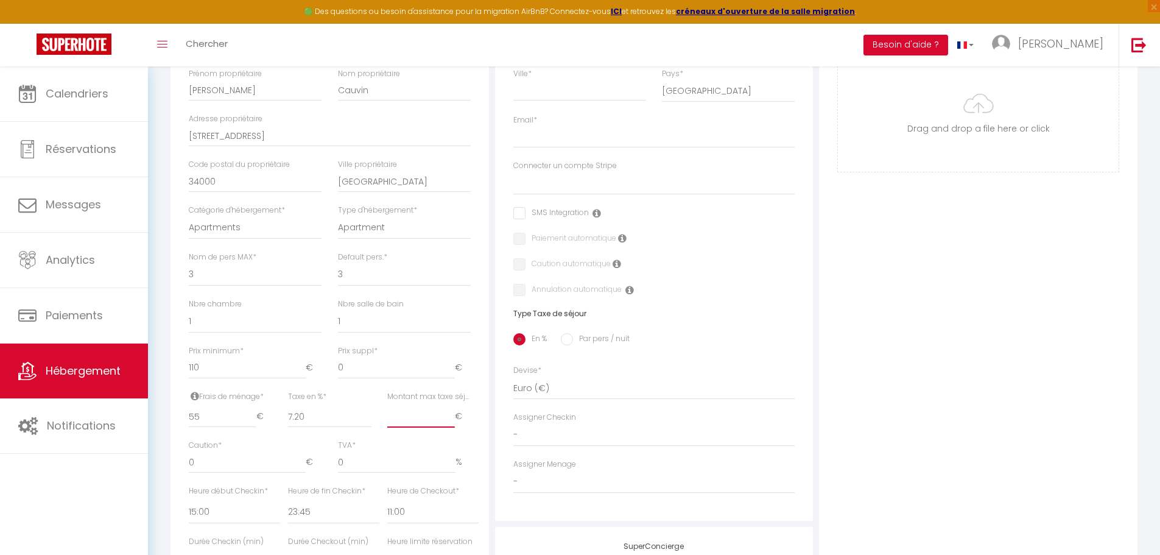
click at [424, 335] on input "Montant max taxe séjour *" at bounding box center [421, 416] width 68 height 22
click at [769, 335] on div "Photo Photo Drag and drop a file here or click Ooops, something wrong appended.…" at bounding box center [978, 355] width 318 height 775
click at [233, 335] on input "0" at bounding box center [247, 462] width 117 height 22
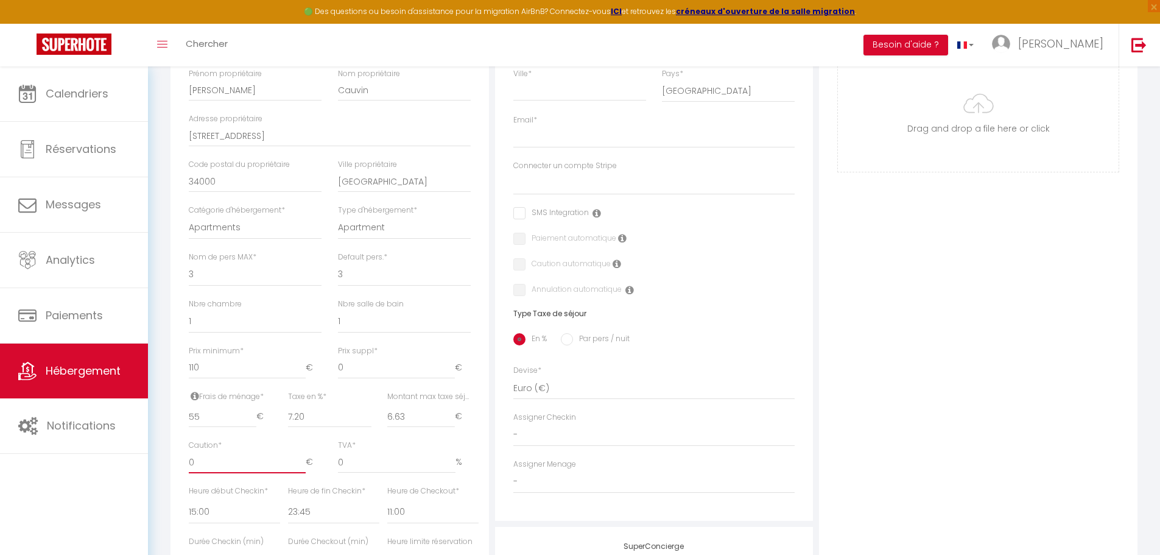
click at [233, 335] on input "0" at bounding box center [247, 462] width 117 height 22
click at [769, 335] on div "Photo Photo Drag and drop a file here or click Ooops, something wrong appended.…" at bounding box center [978, 355] width 318 height 775
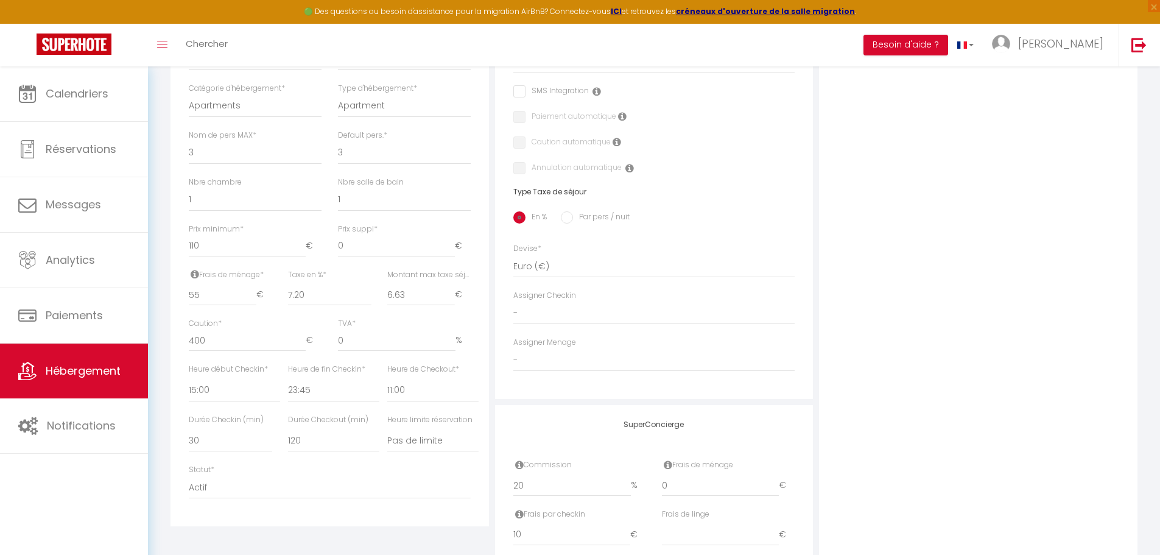
scroll to position [487, 0]
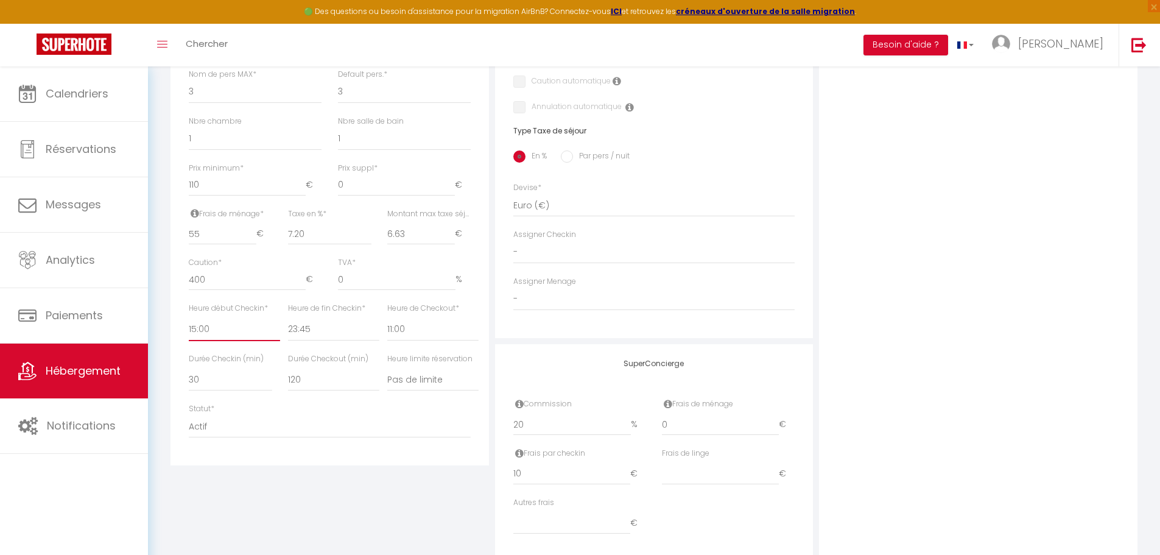
click at [214, 329] on select "00:00 00:15 00:30 00:45 01:00 01:15 01:30 01:45 02:00 02:15 02:30 02:45 03:00" at bounding box center [234, 329] width 91 height 23
click at [189, 318] on select "00:00 00:15 00:30 00:45 01:00 01:15 01:30 01:45 02:00 02:15 02:30 02:45 03:00" at bounding box center [234, 329] width 91 height 23
click at [338, 331] on select "00:00 00:15 00:30 00:45 01:00 01:15 01:30 01:45 02:00 02:15 02:30 02:45 03:00" at bounding box center [333, 329] width 91 height 23
click at [288, 318] on select "00:00 00:15 00:30 00:45 01:00 01:15 01:30 01:45 02:00 02:15 02:30 02:45 03:00" at bounding box center [333, 329] width 91 height 23
click at [409, 328] on select "00:00 00:15 00:30 00:45 01:00 01:15 01:30 01:45 02:00 02:15 02:30 02:45 03:00" at bounding box center [432, 329] width 91 height 23
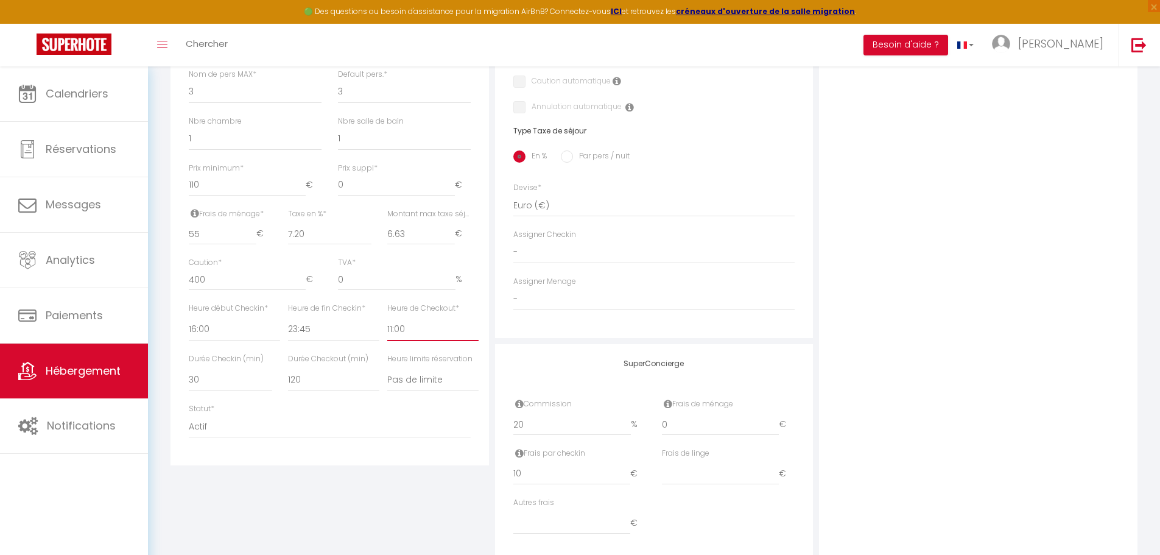
click at [387, 318] on select "00:00 00:15 00:30 00:45 01:00 01:15 01:30 01:45 02:00 02:15 02:30 02:45 03:00" at bounding box center [432, 329] width 91 height 23
click at [373, 335] on div "Statut * Actif Pas actif" at bounding box center [330, 420] width 282 height 35
click at [257, 335] on select "15 30 45 60 75 90 105 120 135 150 165 180 195 210" at bounding box center [230, 379] width 83 height 23
click at [189, 335] on select "15 30 45 60 75 90 105 120 135 150 165 180 195 210" at bounding box center [230, 379] width 83 height 23
click at [341, 335] on select "15 30 45 60 75 90 105 120 135 150 165 180 195 210" at bounding box center [333, 379] width 91 height 23
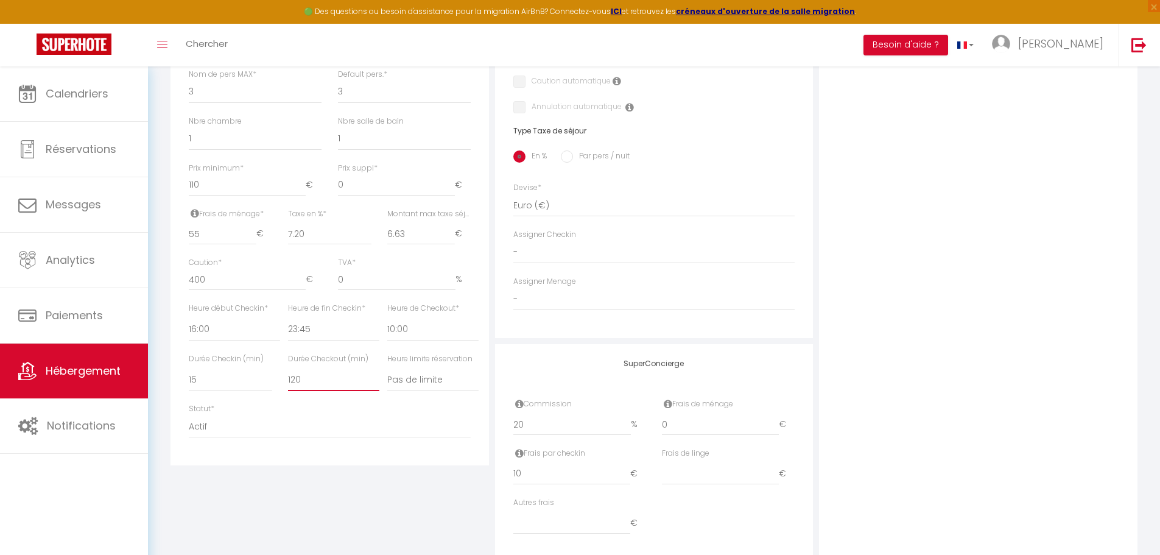
click at [288, 335] on select "15 30 45 60 75 90 105 120 135 150 165 180 195 210" at bounding box center [333, 379] width 91 height 23
click at [417, 335] on select "Pas de limite 01:00 02:00 03:00 04:00 05:00 06:00 07:00 08:00 09:00 10:00 11:00…" at bounding box center [432, 379] width 91 height 23
click at [387, 335] on select "Pas de limite 01:00 02:00 03:00 04:00 05:00 06:00 07:00 08:00 09:00 10:00 11:00…" at bounding box center [432, 379] width 91 height 23
click at [306, 335] on div "Détails Nom * Loft historique Prénom propriétaire [PERSON_NAME] propriétaire Ca…" at bounding box center [329, 172] width 324 height 775
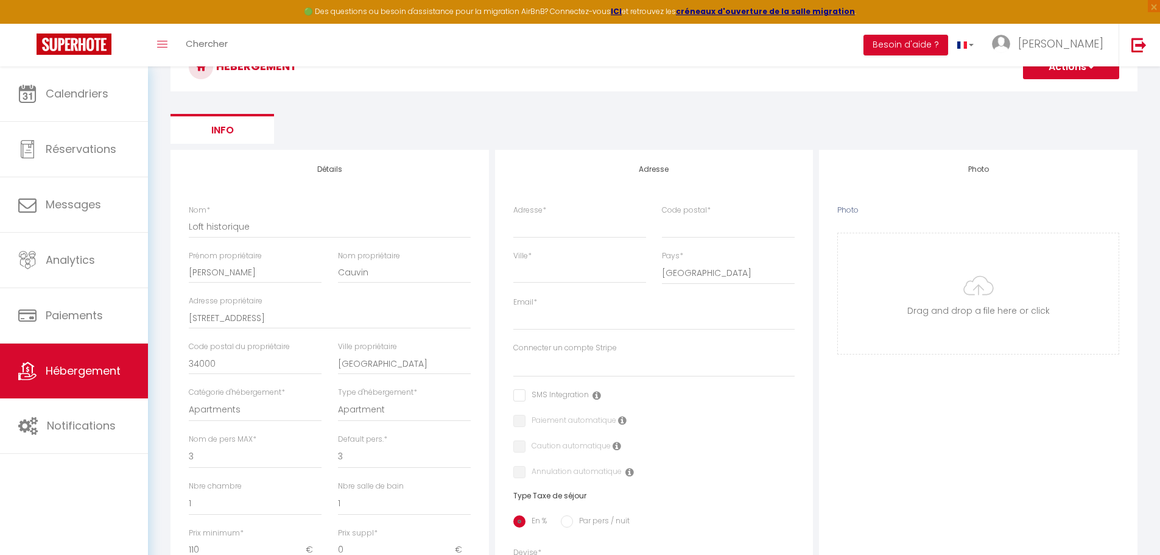
scroll to position [122, 0]
click at [555, 228] on input "Adresse *" at bounding box center [579, 227] width 133 height 22
click at [693, 223] on input "Code postal *" at bounding box center [728, 227] width 133 height 22
click at [558, 272] on input "Ville *" at bounding box center [579, 273] width 133 height 22
click at [649, 321] on input "[PERSON_NAME][EMAIL_ADDRESS][DOMAIN_NAME]" at bounding box center [654, 320] width 282 height 22
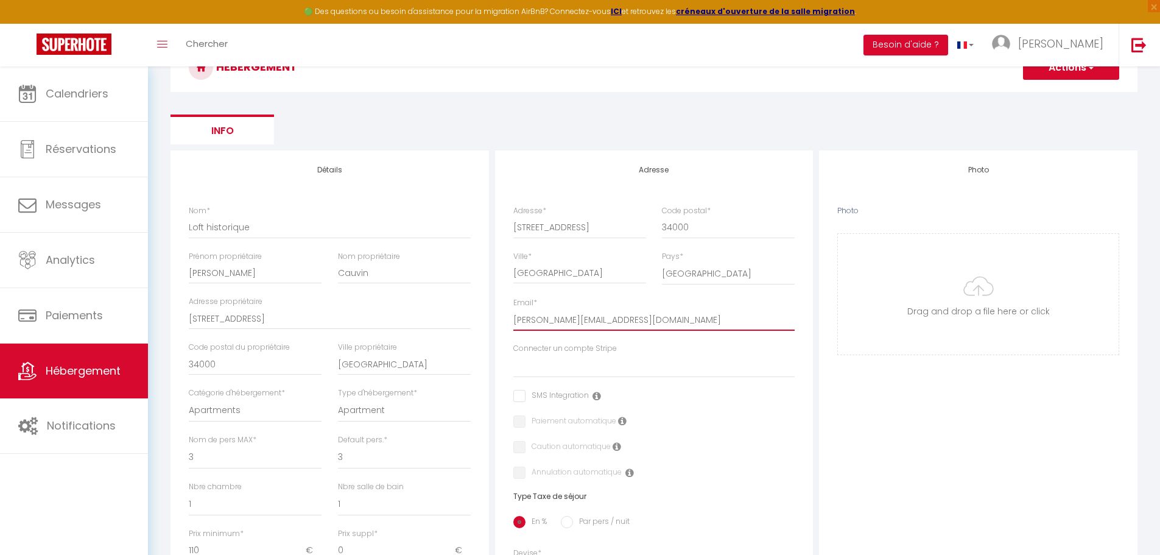
click at [649, 321] on input "[PERSON_NAME][EMAIL_ADDRESS][DOMAIN_NAME]" at bounding box center [654, 320] width 282 height 22
click at [668, 335] on div "SMS Integration" at bounding box center [654, 396] width 282 height 13
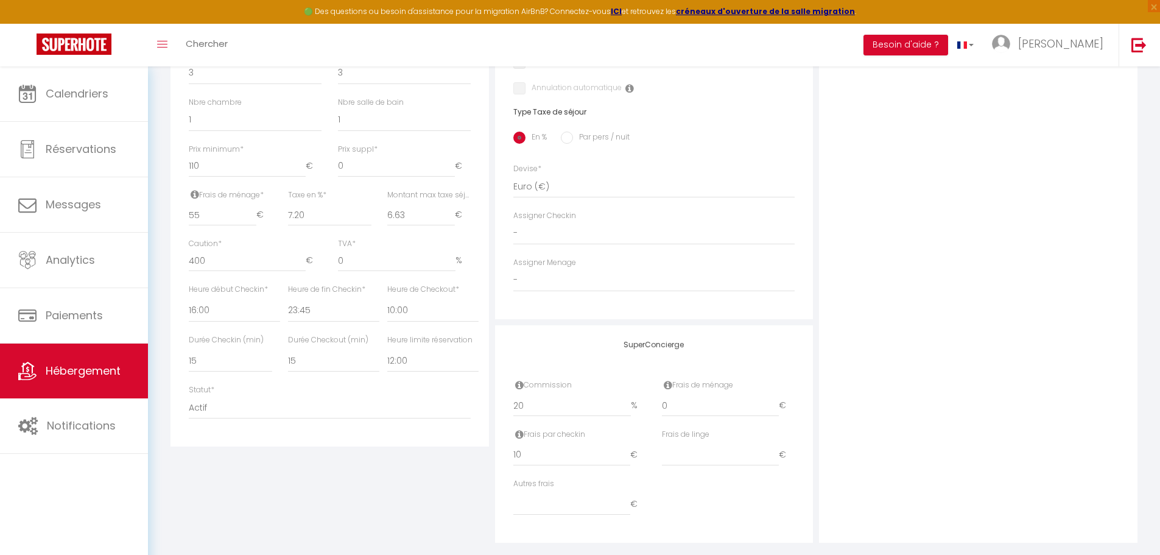
scroll to position [524, 0]
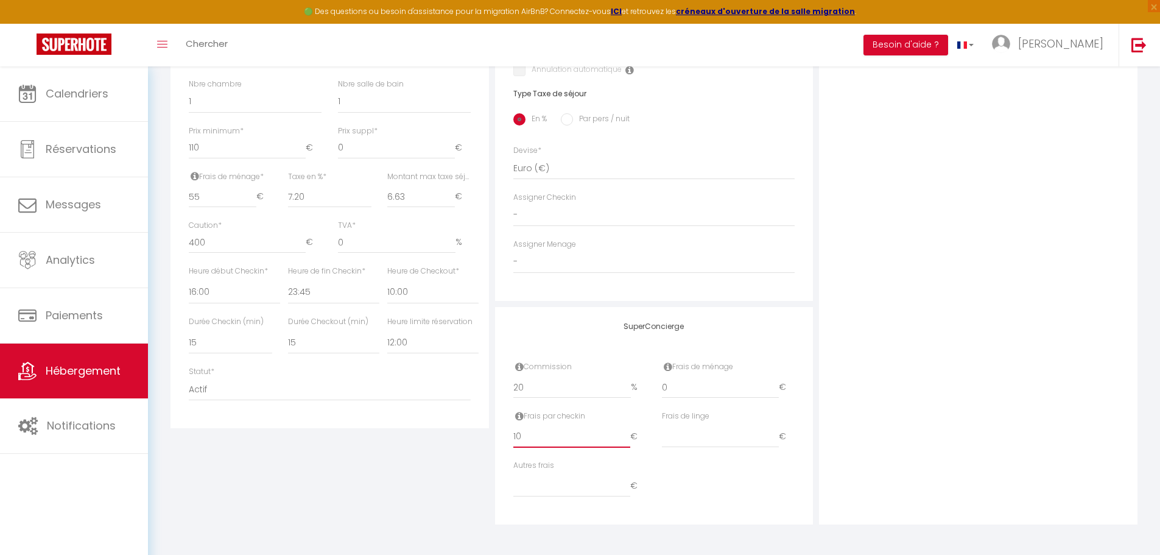
click at [595, 335] on input "10" at bounding box center [571, 436] width 117 height 22
click at [625, 335] on input "11" at bounding box center [571, 436] width 117 height 22
click at [625, 335] on input "12" at bounding box center [571, 436] width 117 height 22
click at [625, 335] on input "13" at bounding box center [571, 436] width 117 height 22
click at [625, 335] on input "12" at bounding box center [571, 436] width 117 height 22
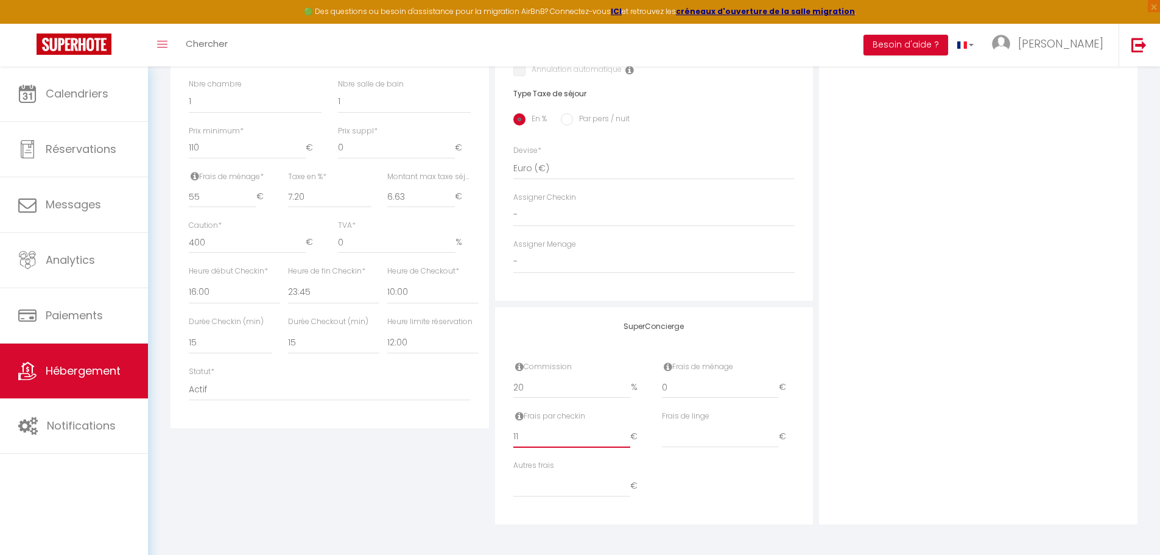
click at [625, 335] on input "11" at bounding box center [571, 436] width 117 height 22
click at [625, 335] on input "10" at bounding box center [571, 436] width 117 height 22
click at [625, 335] on input "9" at bounding box center [571, 436] width 117 height 22
click at [626, 335] on input "8" at bounding box center [571, 436] width 117 height 22
click at [626, 335] on input "7" at bounding box center [571, 436] width 117 height 22
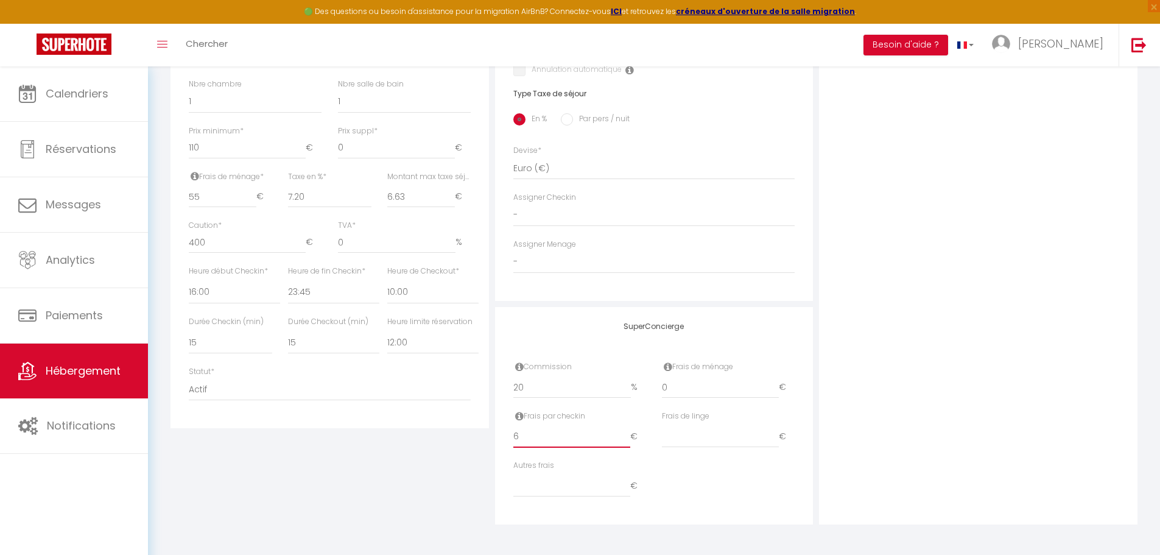
click at [626, 335] on input "6" at bounding box center [571, 436] width 117 height 22
click at [626, 335] on input "5" at bounding box center [571, 436] width 117 height 22
click at [626, 335] on input "4" at bounding box center [571, 436] width 117 height 22
click at [626, 335] on input "3" at bounding box center [571, 436] width 117 height 22
click at [626, 335] on input "2" at bounding box center [571, 436] width 117 height 22
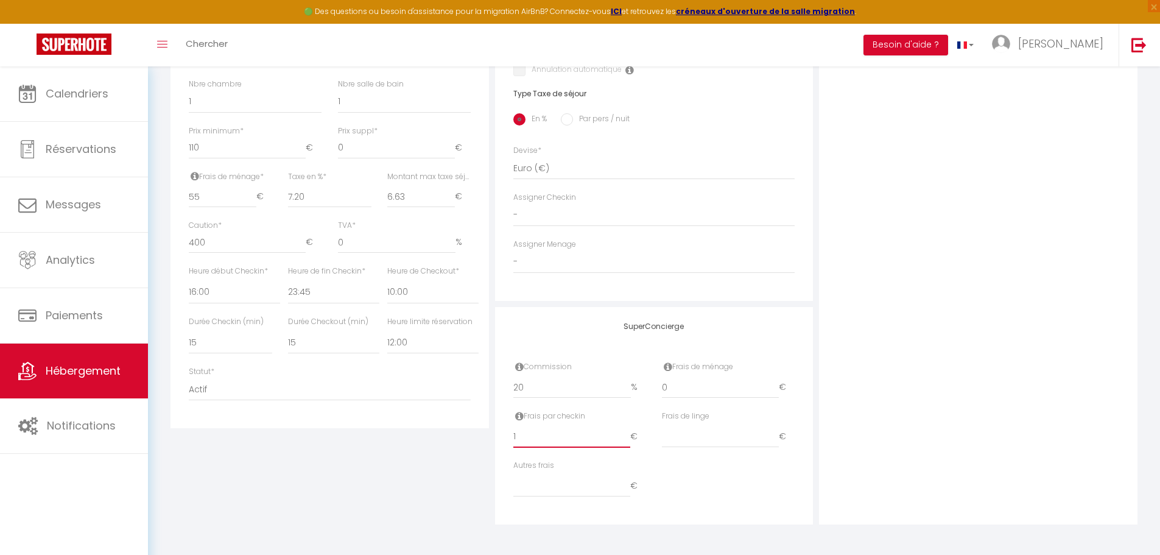
click at [626, 335] on input "1" at bounding box center [571, 436] width 117 height 22
click at [626, 335] on input "0" at bounding box center [571, 436] width 117 height 22
click at [681, 335] on input "0" at bounding box center [720, 387] width 117 height 22
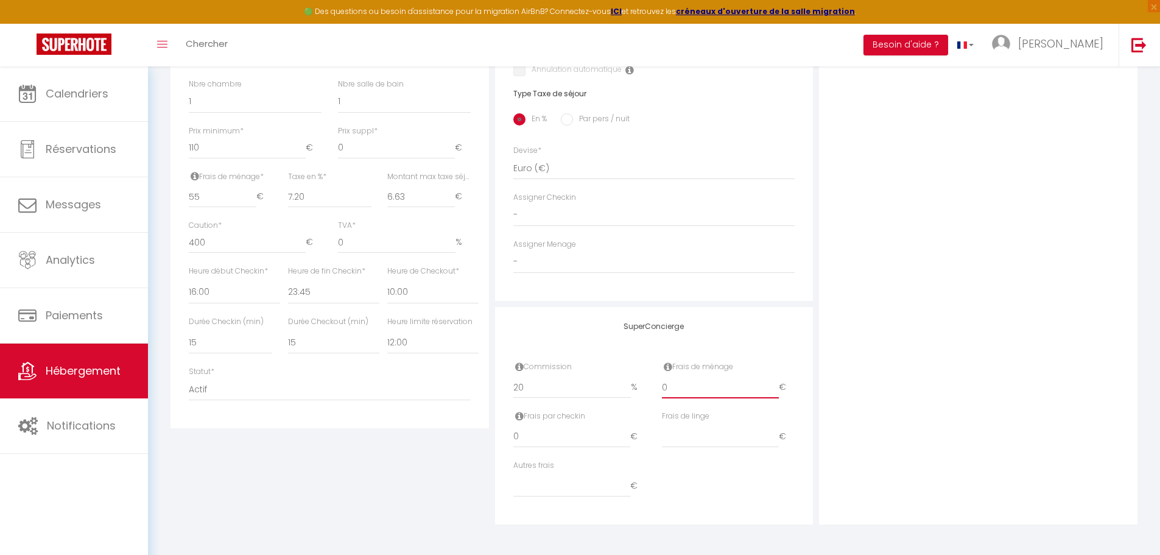
click at [681, 335] on input "0" at bounding box center [720, 387] width 117 height 22
drag, startPoint x: 670, startPoint y: 390, endPoint x: 659, endPoint y: 390, distance: 10.4
click at [659, 335] on div "Frais de ménage 0 €" at bounding box center [728, 385] width 149 height 49
click at [769, 334] on div "Photo Photo Drag and drop a file here or click Ooops, something wrong appended.…" at bounding box center [978, 135] width 318 height 775
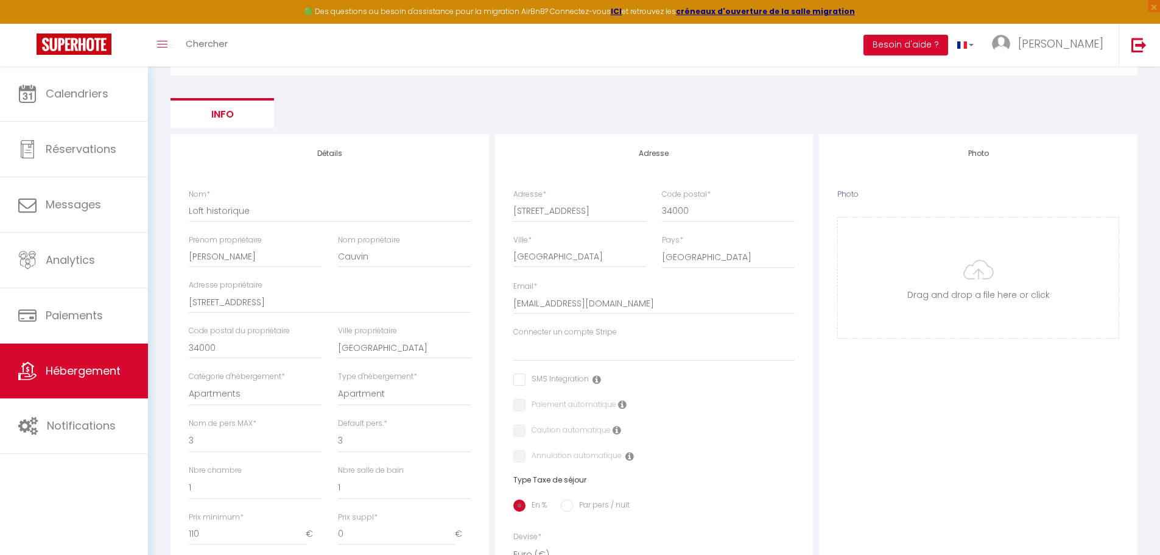
scroll to position [37, 0]
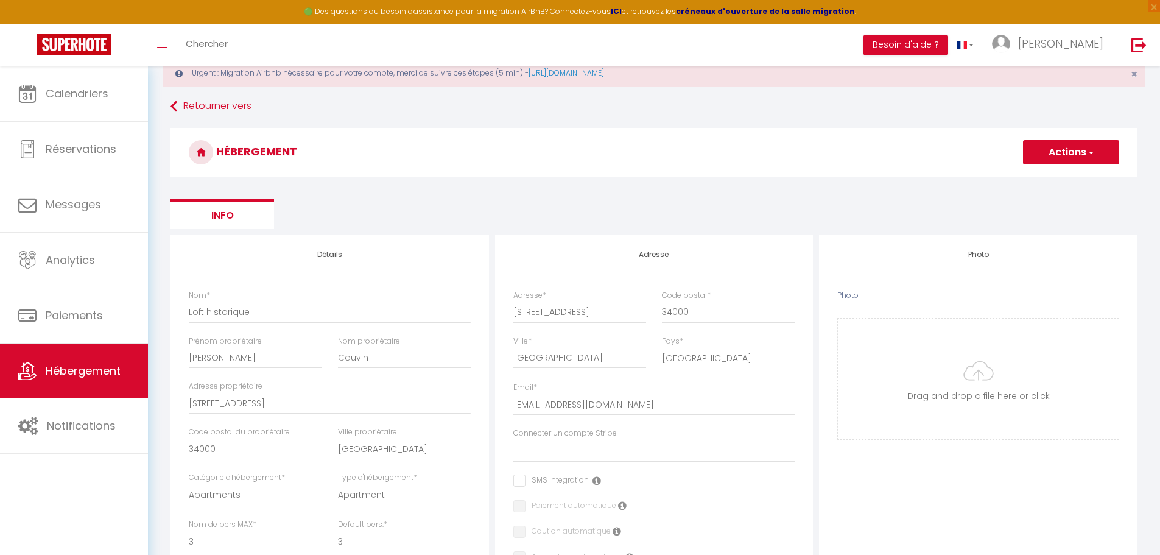
click at [769, 159] on button "Actions" at bounding box center [1071, 152] width 96 height 24
click at [769, 178] on input "Enregistrer" at bounding box center [1056, 179] width 45 height 12
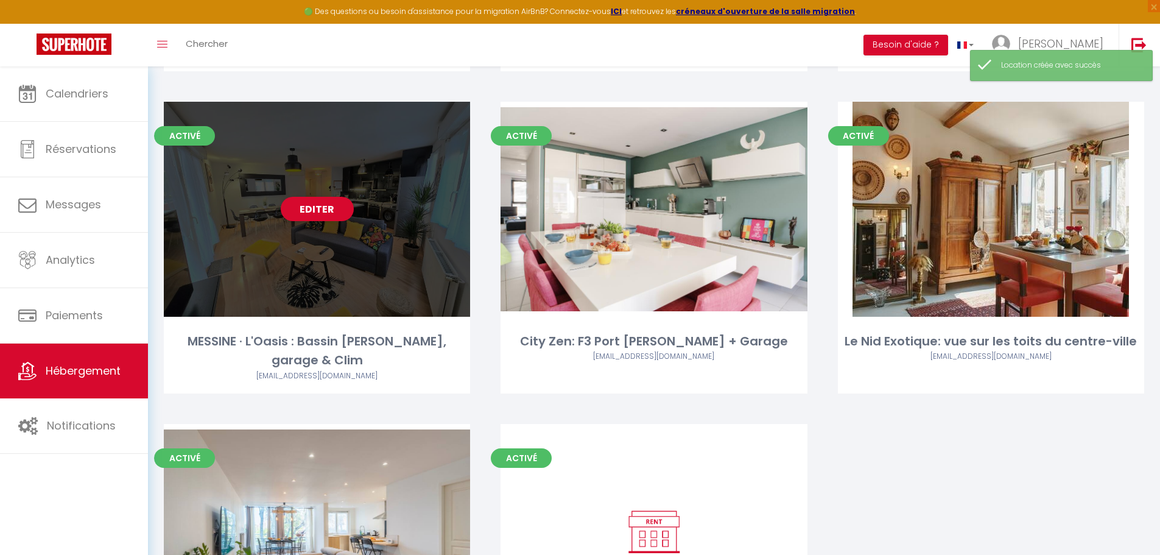
scroll to position [913, 0]
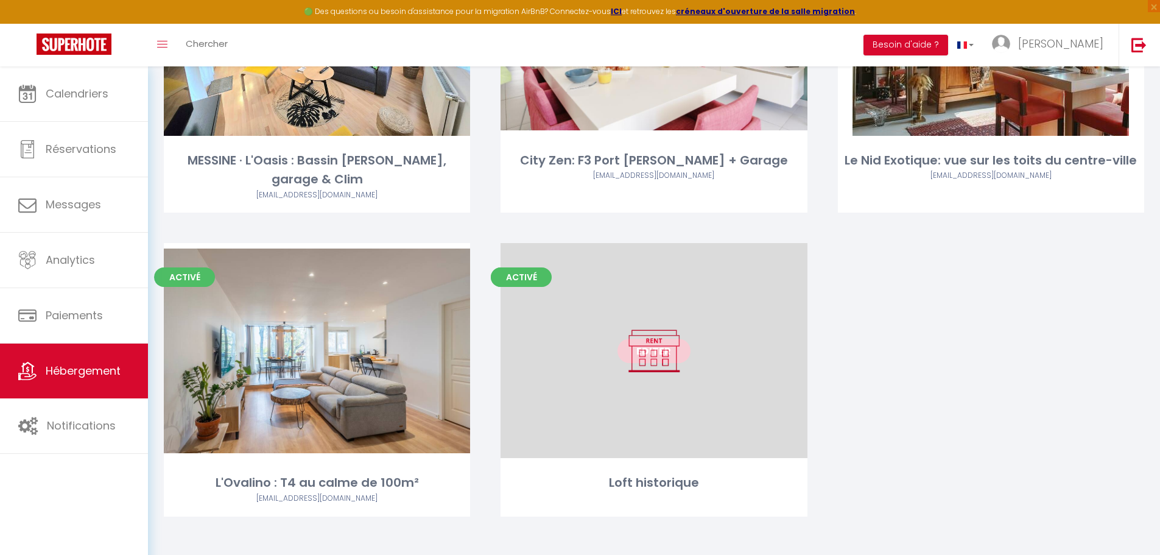
click at [668, 335] on link "Editer" at bounding box center [653, 350] width 73 height 24
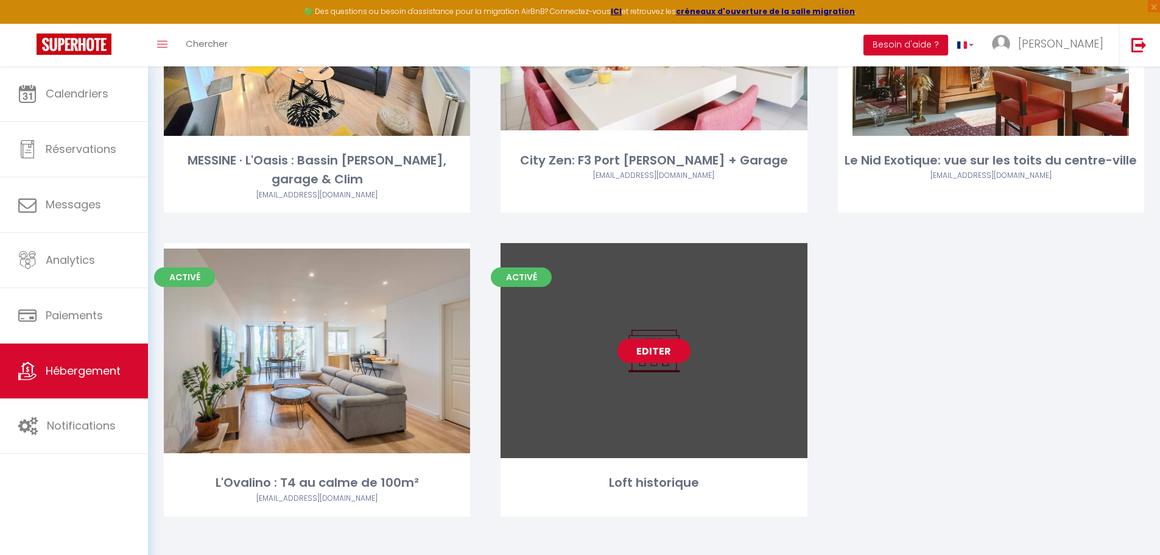
click at [655, 335] on link "Editer" at bounding box center [653, 350] width 73 height 24
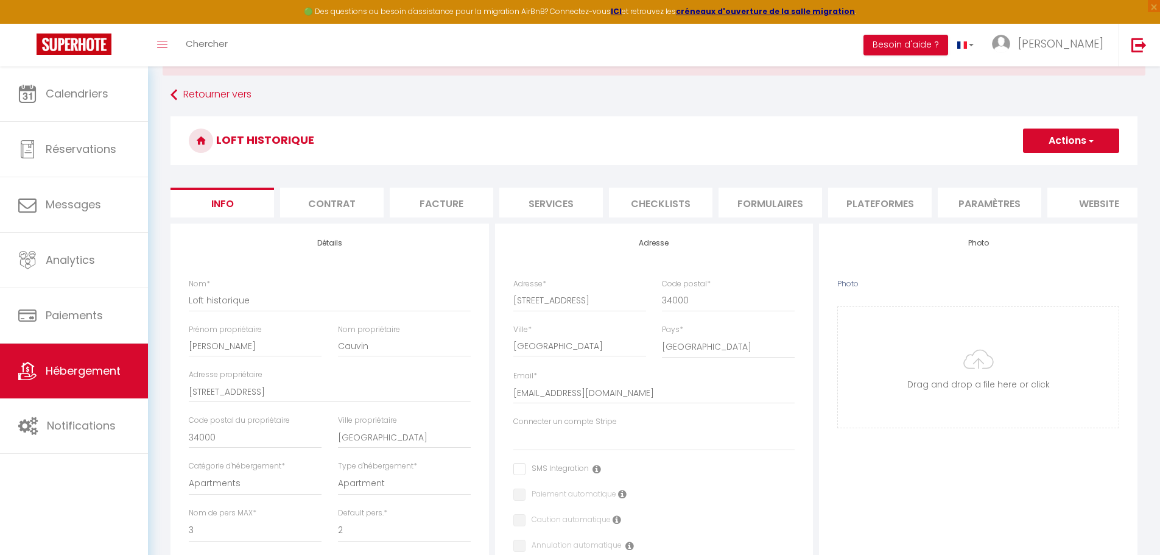
scroll to position [31, 0]
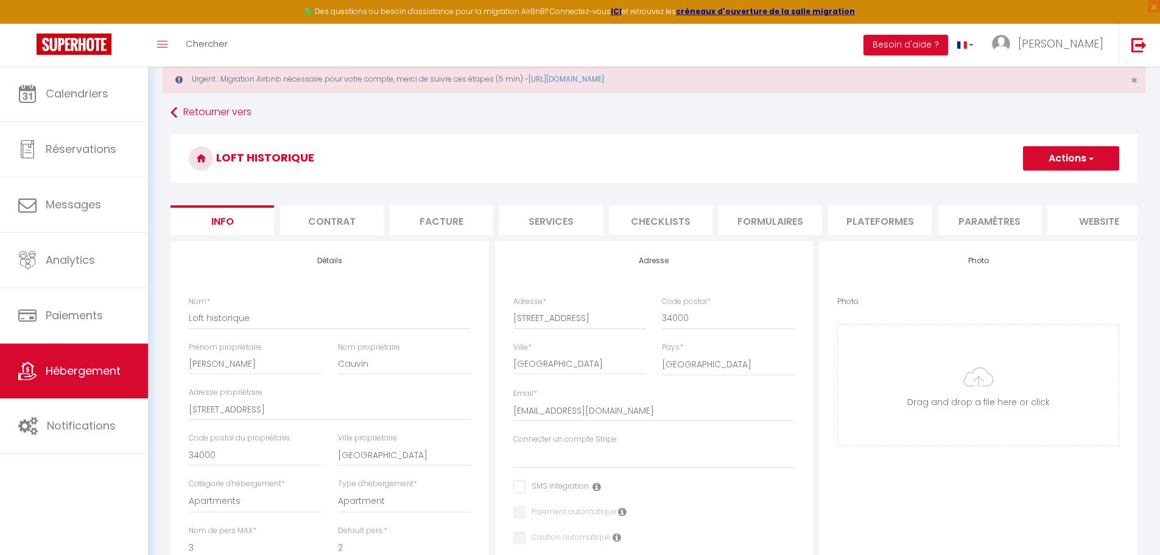
click at [332, 226] on li "Contrat" at bounding box center [331, 220] width 103 height 30
